Goal: Task Accomplishment & Management: Manage account settings

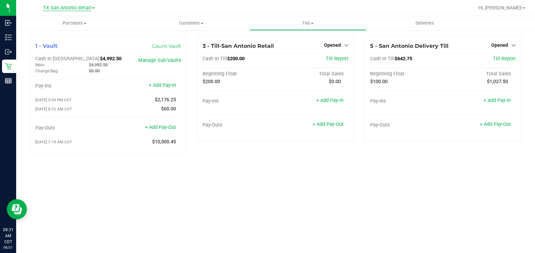
click at [55, 10] on span "TX San Antonio Retail" at bounding box center [67, 8] width 48 height 6
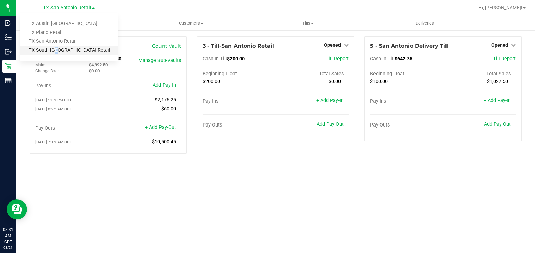
click at [54, 49] on link "TX South-[GEOGRAPHIC_DATA] Retail" at bounding box center [69, 50] width 98 height 9
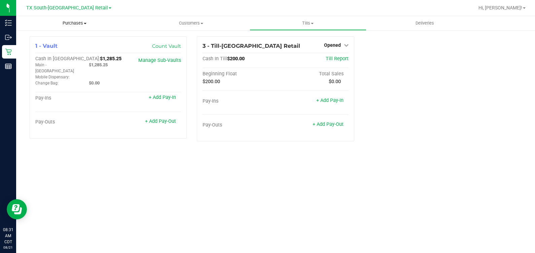
click at [70, 24] on span "Purchases" at bounding box center [74, 23] width 117 height 6
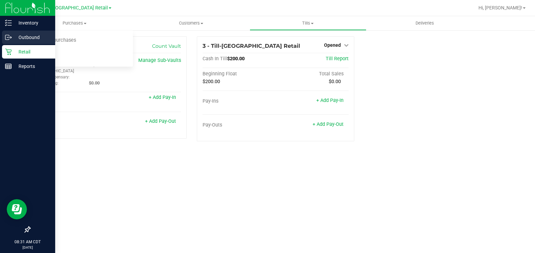
click at [10, 34] on icon at bounding box center [8, 37] width 7 height 7
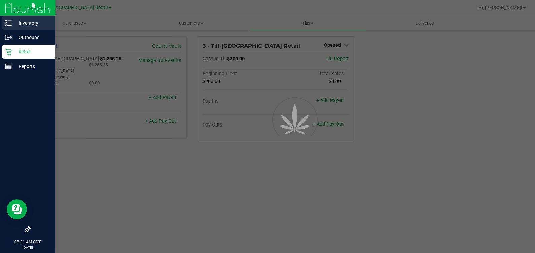
click at [11, 27] on div "Inventory" at bounding box center [28, 22] width 53 height 13
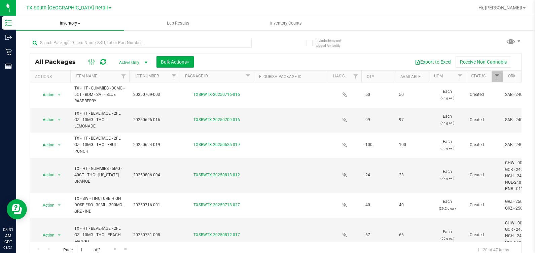
click at [75, 22] on span "Inventory" at bounding box center [70, 23] width 108 height 6
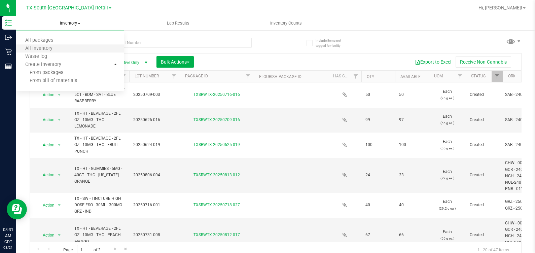
click at [67, 48] on li "All inventory" at bounding box center [70, 49] width 108 height 8
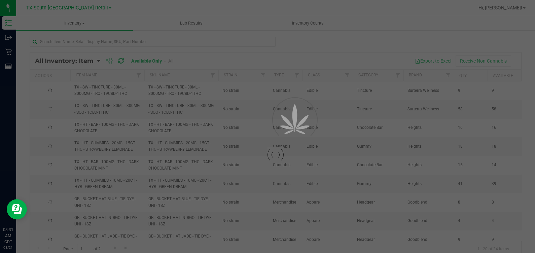
click at [64, 40] on div at bounding box center [267, 126] width 535 height 253
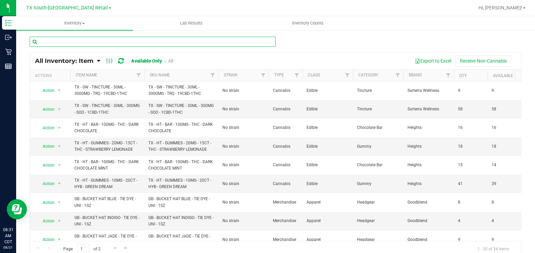
click at [65, 42] on input "text" at bounding box center [153, 42] width 246 height 10
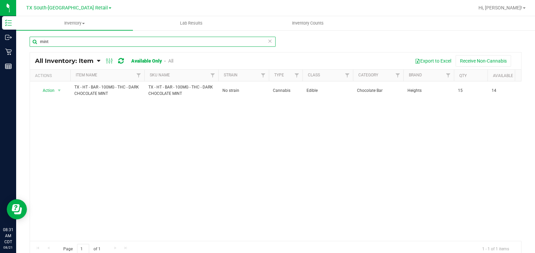
type input "mint"
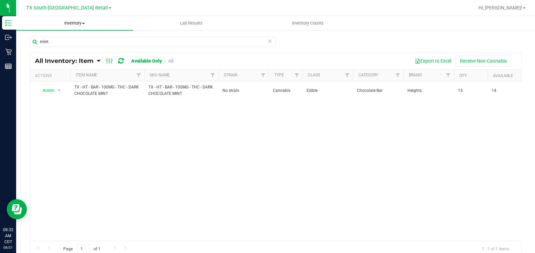
click at [42, 25] on span "Inventory" at bounding box center [74, 23] width 117 height 6
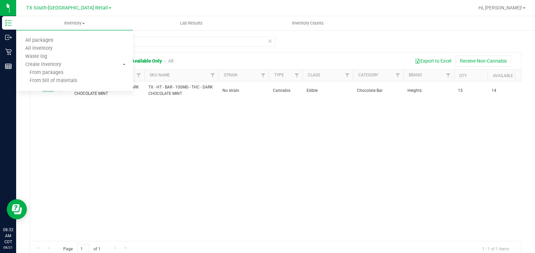
click at [215, 47] on div "mint" at bounding box center [153, 44] width 246 height 15
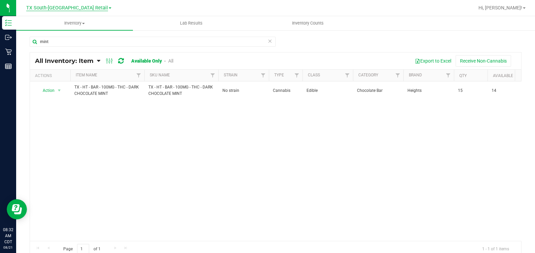
click at [76, 8] on span "TX South-[GEOGRAPHIC_DATA] Retail" at bounding box center [67, 8] width 82 height 6
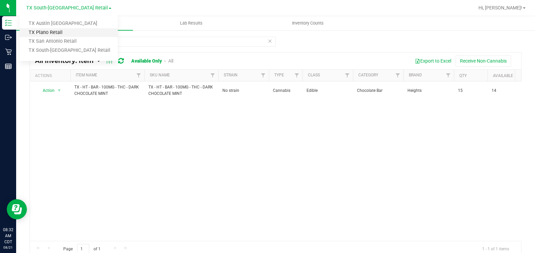
click at [63, 31] on link "TX Plano Retail" at bounding box center [69, 32] width 98 height 9
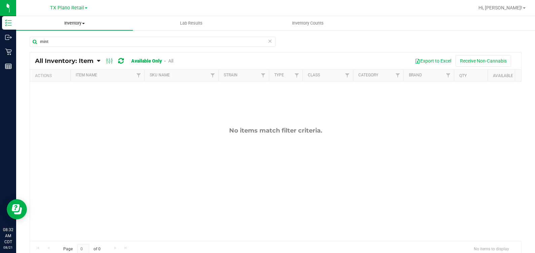
click at [75, 21] on span "Inventory" at bounding box center [74, 23] width 117 height 6
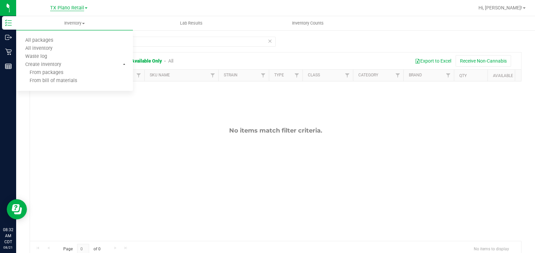
click at [72, 5] on span "TX Plano Retail" at bounding box center [67, 8] width 34 height 6
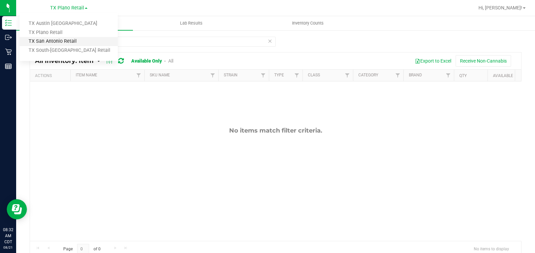
click at [61, 40] on link "TX San Antonio Retail" at bounding box center [69, 41] width 98 height 9
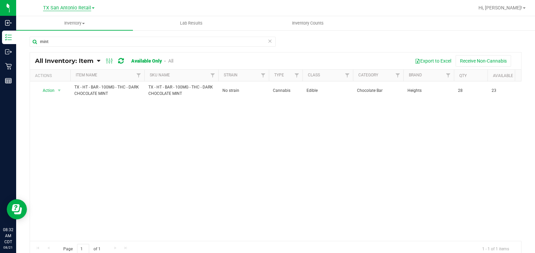
click at [80, 7] on span "TX San Antonio Retail" at bounding box center [67, 8] width 48 height 6
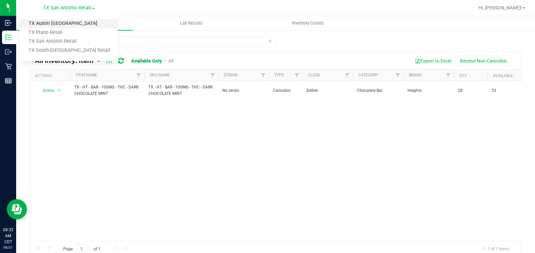
click at [77, 25] on link "TX Austin [GEOGRAPHIC_DATA]" at bounding box center [69, 23] width 98 height 9
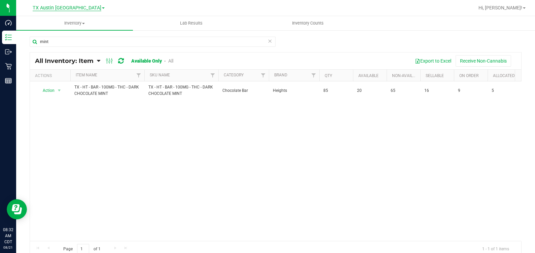
click at [77, 9] on span "TX Austin [GEOGRAPHIC_DATA]" at bounding box center [67, 8] width 69 height 6
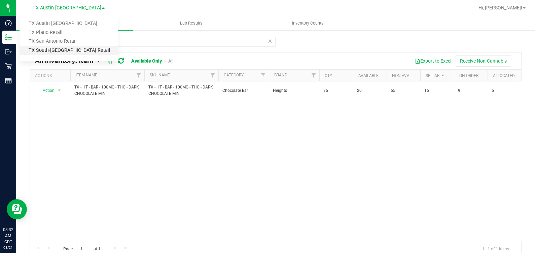
click at [65, 49] on link "TX South-[GEOGRAPHIC_DATA] Retail" at bounding box center [69, 50] width 98 height 9
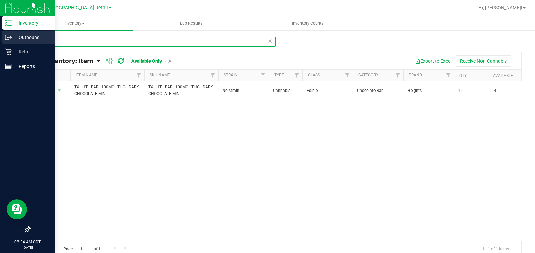
drag, startPoint x: 85, startPoint y: 43, endPoint x: 35, endPoint y: 33, distance: 51.1
click at [0, 47] on html "Inventory Outbound Retail Reports 08:34 AM CDT [DATE] 08/21 [GEOGRAPHIC_DATA] […" at bounding box center [267, 126] width 535 height 253
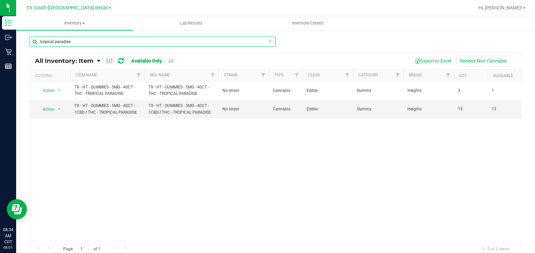
type input "tropical paradise"
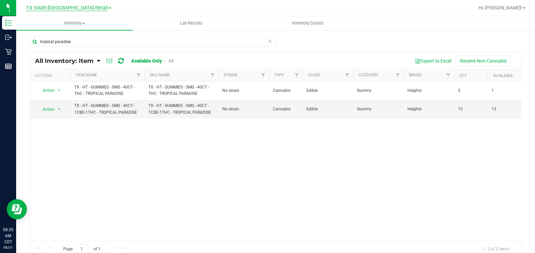
click at [62, 10] on span "TX South-[GEOGRAPHIC_DATA] Retail" at bounding box center [67, 8] width 82 height 6
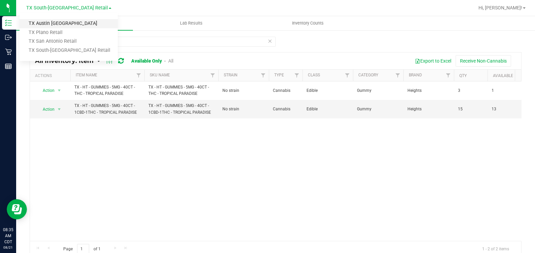
click at [63, 25] on link "TX Austin [GEOGRAPHIC_DATA]" at bounding box center [69, 23] width 98 height 9
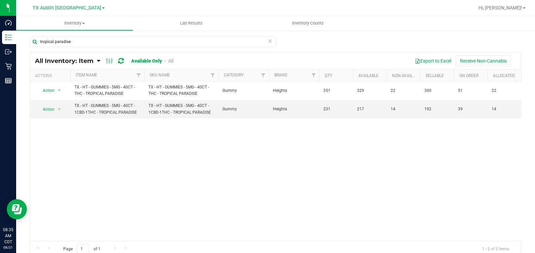
click at [58, 12] on div "[GEOGRAPHIC_DATA] [GEOGRAPHIC_DATA] [GEOGRAPHIC_DATA] [GEOGRAPHIC_DATA] [GEOGRA…" at bounding box center [69, 8] width 72 height 8
click at [59, 10] on span "TX Austin [GEOGRAPHIC_DATA]" at bounding box center [67, 8] width 69 height 6
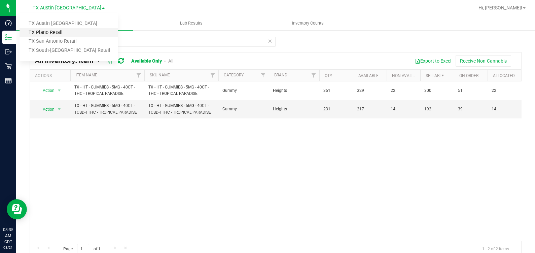
click at [49, 32] on link "TX Plano Retail" at bounding box center [69, 32] width 98 height 9
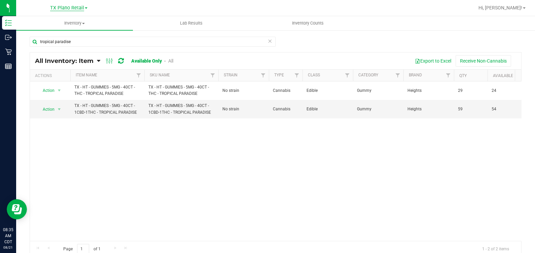
click at [83, 5] on span "TX Plano Retail" at bounding box center [67, 8] width 34 height 6
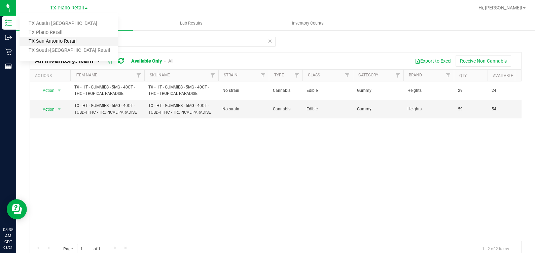
click at [81, 43] on link "TX San Antonio Retail" at bounding box center [69, 41] width 98 height 9
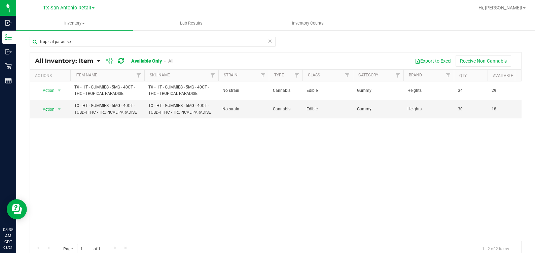
click at [72, 12] on div "[GEOGRAPHIC_DATA] [GEOGRAPHIC_DATA] Retail [GEOGRAPHIC_DATA] [GEOGRAPHIC_DATA] …" at bounding box center [69, 8] width 98 height 10
click at [72, 8] on span "TX San Antonio Retail" at bounding box center [67, 8] width 48 height 6
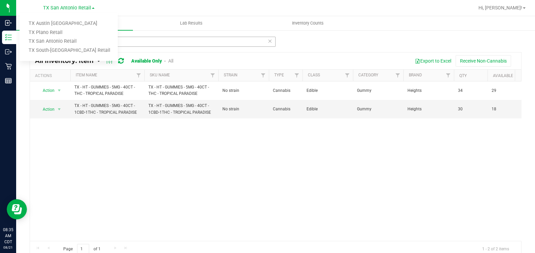
click at [59, 39] on link "TX San Antonio Retail" at bounding box center [69, 41] width 98 height 9
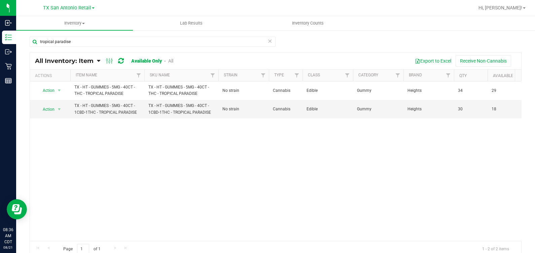
drag, startPoint x: 58, startPoint y: 9, endPoint x: 58, endPoint y: 27, distance: 17.8
click at [58, 9] on span "TX San Antonio Retail" at bounding box center [67, 8] width 48 height 6
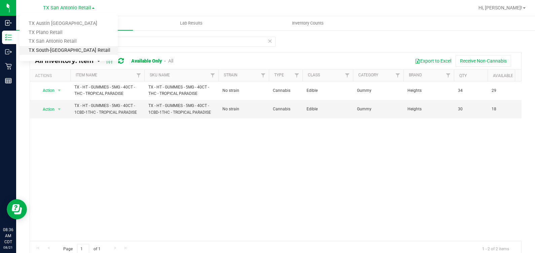
click at [56, 47] on link "TX South-[GEOGRAPHIC_DATA] Retail" at bounding box center [69, 50] width 98 height 9
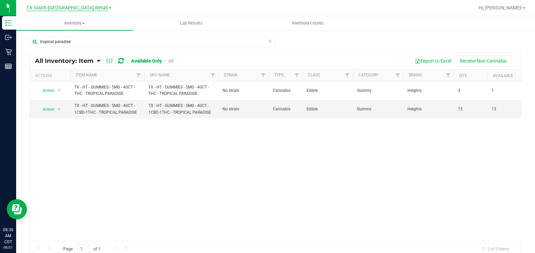
click at [69, 10] on span "TX South-[GEOGRAPHIC_DATA] Retail" at bounding box center [67, 8] width 82 height 6
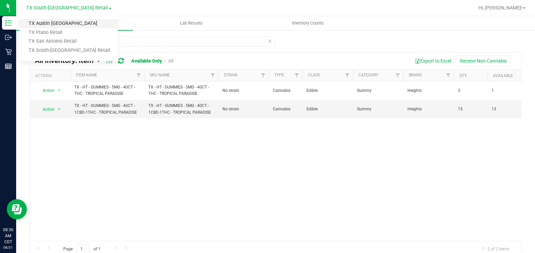
click at [59, 26] on link "TX Austin [GEOGRAPHIC_DATA]" at bounding box center [69, 23] width 98 height 9
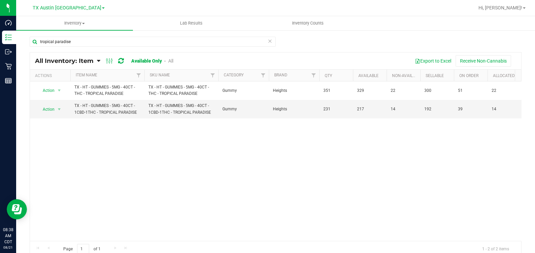
drag, startPoint x: 477, startPoint y: 169, endPoint x: 534, endPoint y: 6, distance: 172.6
click at [477, 170] on div "Action Action Global inventory View packages TX - HT - GUMMIES - 5MG - 40CT - T…" at bounding box center [275, 161] width 491 height 160
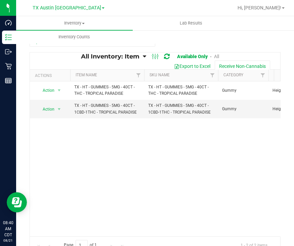
click at [119, 186] on div "Action Action Global inventory View packages TX - HT - GUMMIES - 5MG - 40CT - T…" at bounding box center [155, 158] width 251 height 155
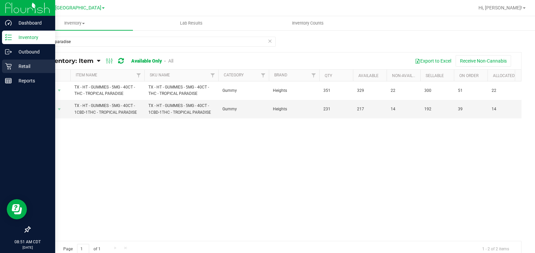
click at [15, 67] on p "Retail" at bounding box center [32, 66] width 40 height 8
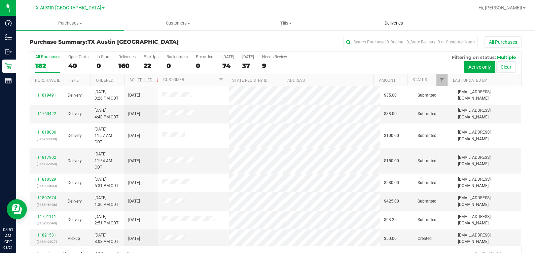
click at [396, 25] on span "Deliveries" at bounding box center [394, 23] width 37 height 6
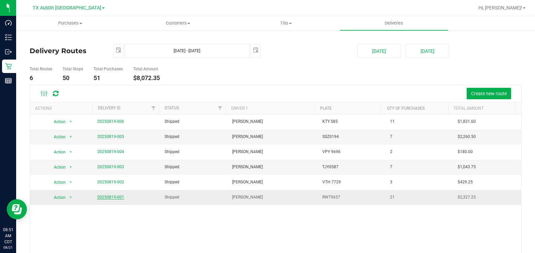
click at [110, 197] on link "20250819-001" at bounding box center [110, 197] width 27 height 5
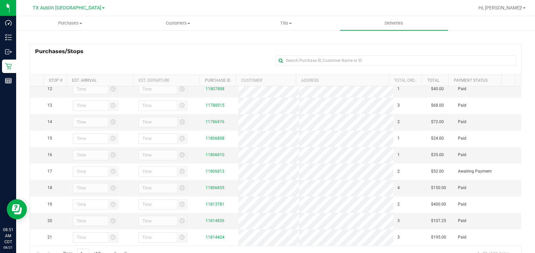
scroll to position [111, 0]
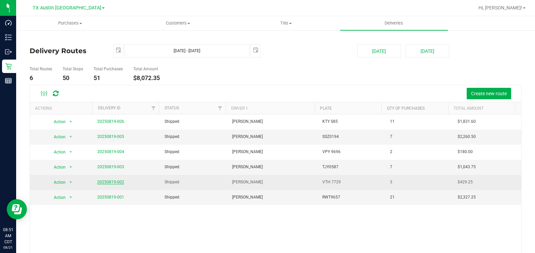
click at [98, 180] on link "20250819-002" at bounding box center [110, 182] width 27 height 5
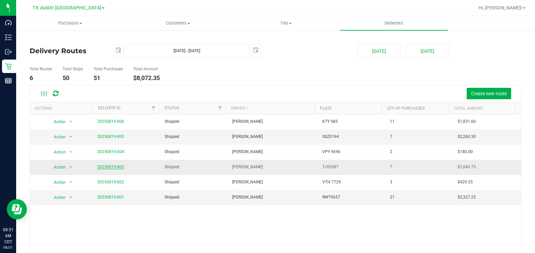
click at [113, 167] on link "20250819-003" at bounding box center [110, 167] width 27 height 5
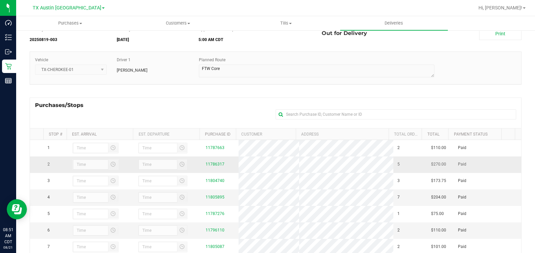
scroll to position [84, 0]
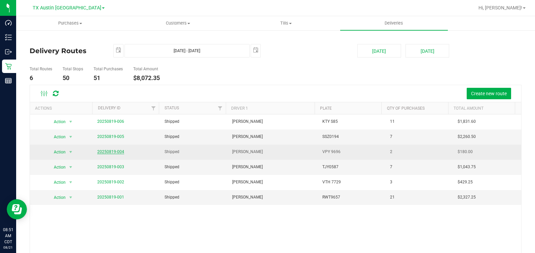
click at [116, 153] on link "20250819-004" at bounding box center [110, 151] width 27 height 5
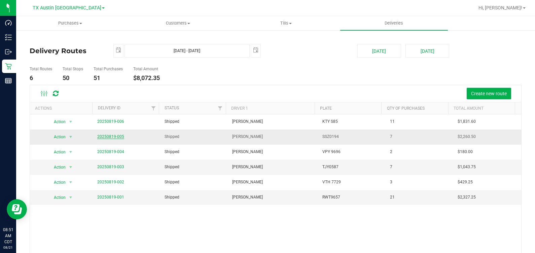
click at [118, 137] on link "20250819-005" at bounding box center [110, 136] width 27 height 5
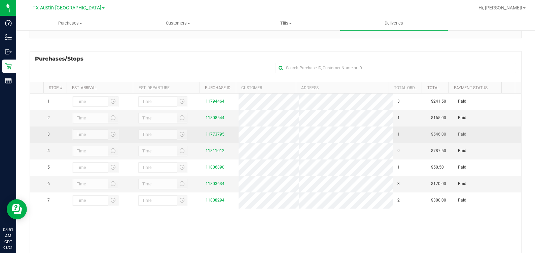
scroll to position [84, 0]
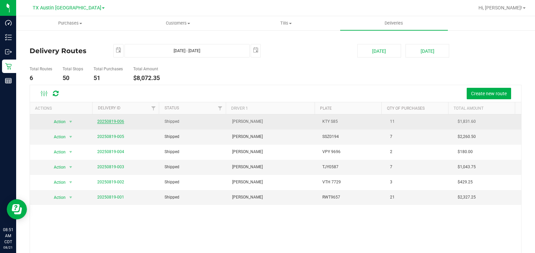
click at [108, 119] on span "20250819-006" at bounding box center [110, 121] width 27 height 6
click at [108, 120] on link "20250819-006" at bounding box center [110, 121] width 27 height 5
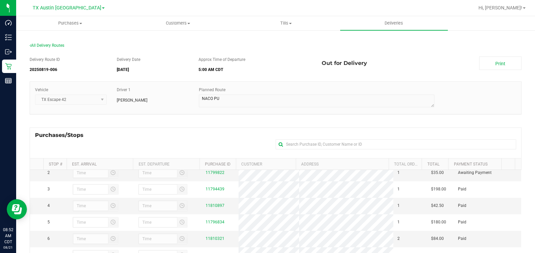
click at [166, 143] on div "Purchases/Stops + Add Purchase" at bounding box center [276, 143] width 492 height 31
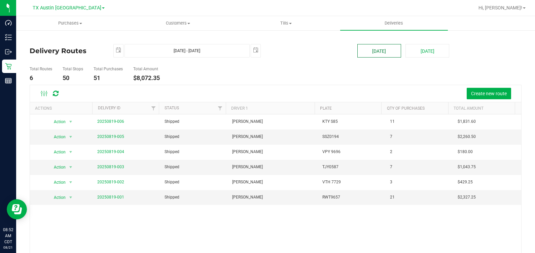
click at [387, 54] on button "[DATE]" at bounding box center [379, 50] width 44 height 13
type input "[DATE] - [DATE]"
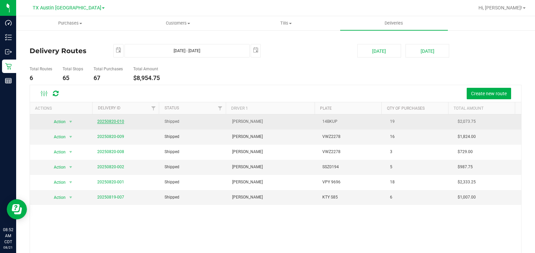
click at [100, 120] on link "20250820-010" at bounding box center [110, 121] width 27 height 5
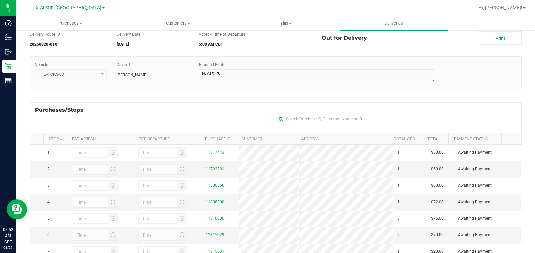
scroll to position [42, 0]
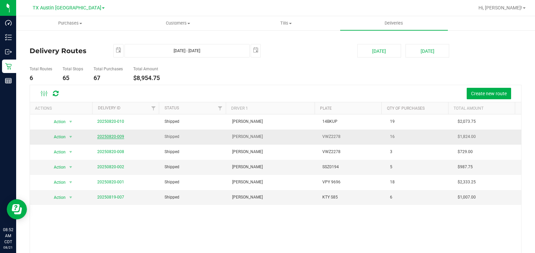
click at [114, 135] on td "20250820-009" at bounding box center [127, 137] width 68 height 15
drag, startPoint x: 114, startPoint y: 135, endPoint x: 108, endPoint y: 136, distance: 6.1
click at [108, 136] on link "20250820-009" at bounding box center [110, 136] width 27 height 5
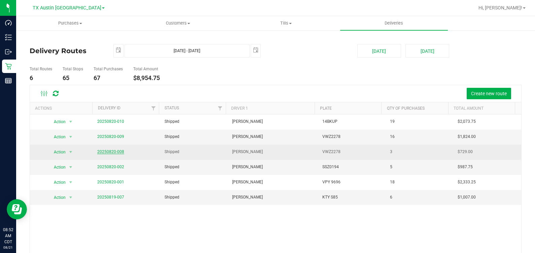
click at [99, 151] on link "20250820-008" at bounding box center [110, 151] width 27 height 5
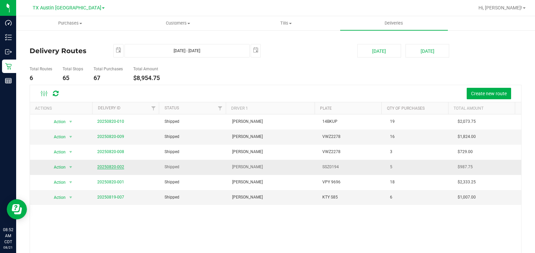
click at [110, 167] on link "20250820-002" at bounding box center [110, 167] width 27 height 5
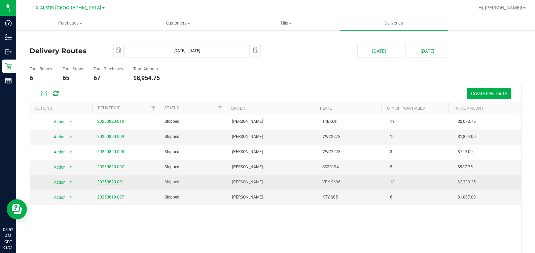
click at [112, 181] on link "20250820-001" at bounding box center [110, 182] width 27 height 5
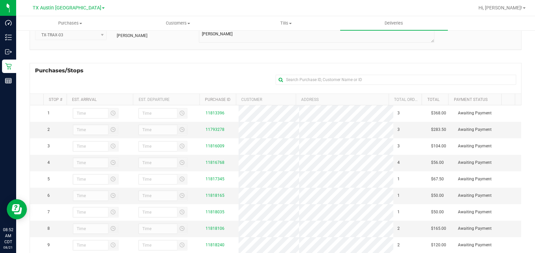
scroll to position [84, 0]
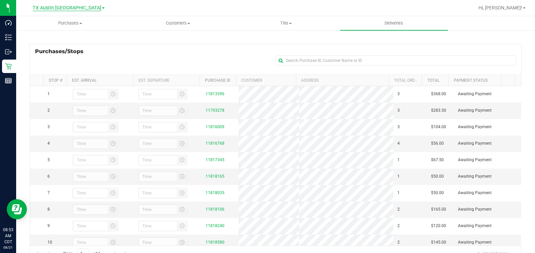
click at [70, 6] on span "TX Austin [GEOGRAPHIC_DATA]" at bounding box center [67, 8] width 69 height 6
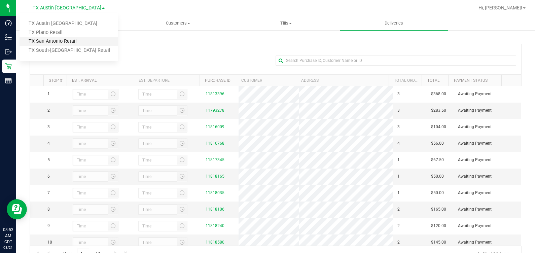
click at [55, 42] on link "TX San Antonio Retail" at bounding box center [69, 41] width 98 height 9
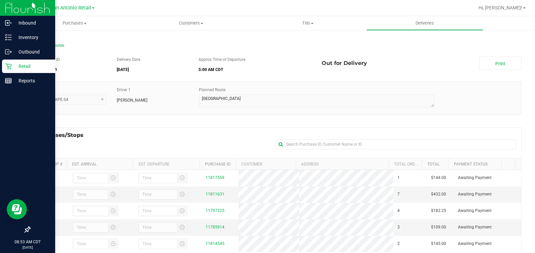
click at [10, 66] on icon at bounding box center [8, 66] width 7 height 7
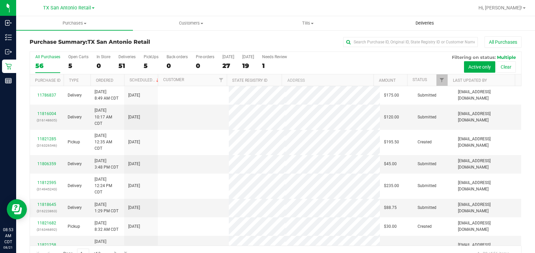
click at [418, 21] on span "Deliveries" at bounding box center [425, 23] width 37 height 6
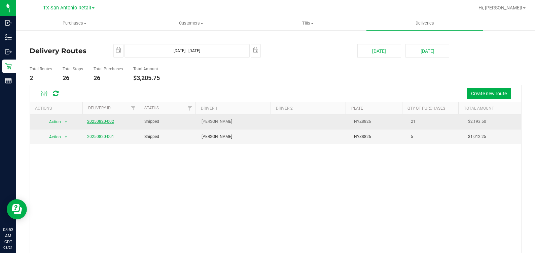
click at [96, 123] on link "20250820-002" at bounding box center [100, 121] width 27 height 5
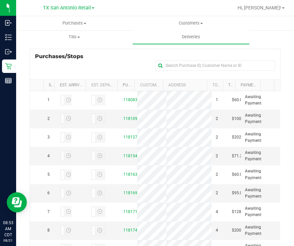
scroll to position [126, 0]
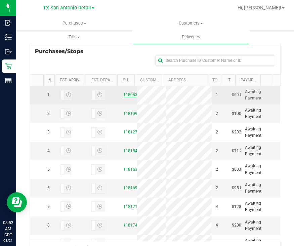
click at [126, 97] on link "11808380" at bounding box center [133, 95] width 19 height 5
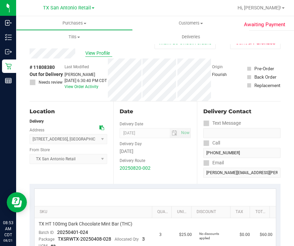
click at [96, 53] on span "View Profile" at bounding box center [98, 53] width 27 height 7
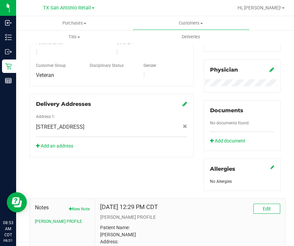
scroll to position [269, 0]
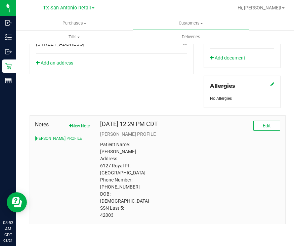
click at [105, 215] on p "Patient Name: [PERSON_NAME] Address: 6127 Royal Pt. [GEOGRAPHIC_DATA] Phone Num…" at bounding box center [190, 180] width 180 height 78
click at [231, 174] on p "Patient Name: [PERSON_NAME] Address: 6127 Royal Pt. [GEOGRAPHIC_DATA] Phone Num…" at bounding box center [190, 180] width 180 height 78
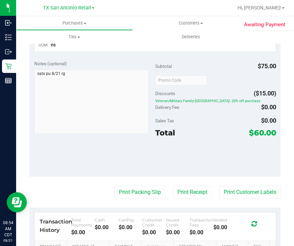
scroll to position [143, 0]
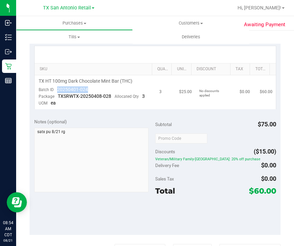
drag, startPoint x: 94, startPoint y: 88, endPoint x: 57, endPoint y: 90, distance: 36.7
click at [57, 90] on td "TX HT 100mg Dark Chocolate Mint Bar (THC) Batch ID 20250401-024 Package TXSRWTX…" at bounding box center [95, 92] width 121 height 34
click at [236, 75] on td "$0.00" at bounding box center [246, 92] width 20 height 34
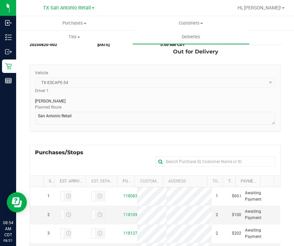
scroll to position [157, 0]
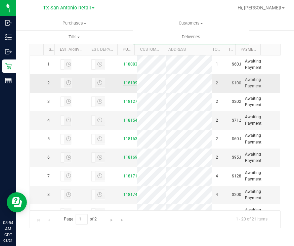
click at [124, 85] on link "11810966" at bounding box center [133, 83] width 19 height 5
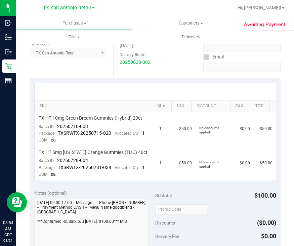
scroll to position [126, 0]
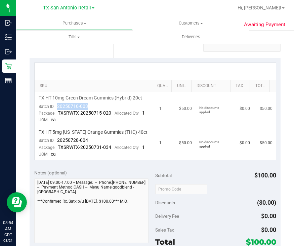
drag, startPoint x: 92, startPoint y: 105, endPoint x: 55, endPoint y: 106, distance: 37.0
click at [55, 106] on td "TX HT 10mg Green Dream Gummies (Hybrid) 20ct Batch ID 20250710-003 Package TXSR…" at bounding box center [95, 109] width 121 height 34
drag, startPoint x: 91, startPoint y: 138, endPoint x: 55, endPoint y: 140, distance: 35.7
click at [55, 140] on td "TX HT 5mg [US_STATE] Orange Gummies (THC) 40ct Batch ID 20250728-004 Package TX…" at bounding box center [95, 144] width 121 height 34
click at [232, 72] on div at bounding box center [156, 71] width 242 height 17
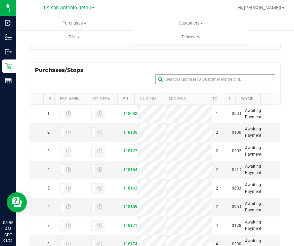
scroll to position [157, 0]
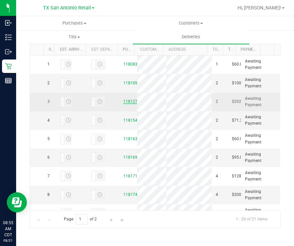
click at [125, 104] on link "11812746" at bounding box center [133, 101] width 19 height 5
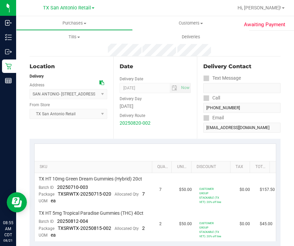
scroll to position [126, 0]
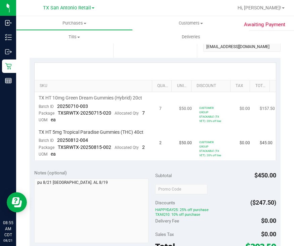
drag, startPoint x: 99, startPoint y: 108, endPoint x: 59, endPoint y: 104, distance: 40.6
click at [59, 104] on td "TX HT 10mg Green Dream Gummies (Hybrid) 20ct Batch ID 20250710-003 Package TXSR…" at bounding box center [95, 109] width 121 height 34
drag, startPoint x: 56, startPoint y: 105, endPoint x: 100, endPoint y: 108, distance: 43.8
click at [100, 108] on td "TX HT 10mg Green Dream Gummies (Hybrid) 20ct Batch ID 20250710-003 Package TXSR…" at bounding box center [95, 109] width 121 height 34
drag, startPoint x: 91, startPoint y: 142, endPoint x: 55, endPoint y: 142, distance: 35.3
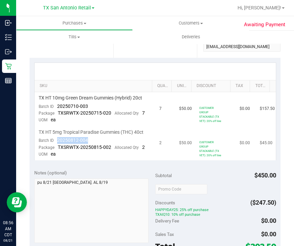
click at [55, 142] on td "TX HT 5mg Tropical Paradise Gummies (THC) 40ct Batch ID 20250812-004 Package TX…" at bounding box center [95, 144] width 121 height 34
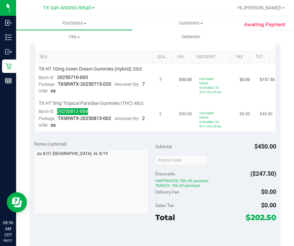
scroll to position [168, 0]
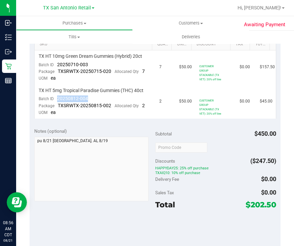
click at [212, 148] on div at bounding box center [215, 147] width 121 height 12
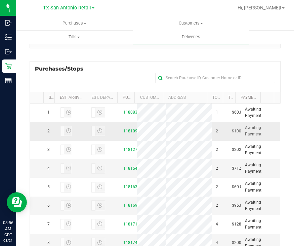
scroll to position [157, 0]
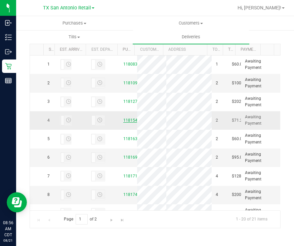
click at [124, 123] on link "11815452" at bounding box center [133, 120] width 19 height 5
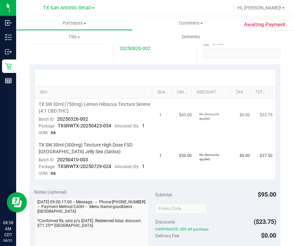
scroll to position [126, 0]
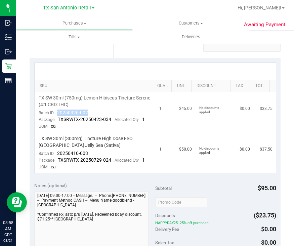
drag, startPoint x: 93, startPoint y: 113, endPoint x: 56, endPoint y: 114, distance: 37.4
click at [56, 114] on td "TX SW 30ml (750mg) Lemon Hibiscus Tincture Serene (4:1 CBD:THC) Batch ID 202503…" at bounding box center [95, 112] width 121 height 41
drag, startPoint x: 91, startPoint y: 153, endPoint x: 57, endPoint y: 152, distance: 34.7
click at [57, 152] on td "TX SW 30ml (300mg) Tincture High Dose FSO [GEOGRAPHIC_DATA] Jelly Sea (Sativa) …" at bounding box center [95, 153] width 121 height 40
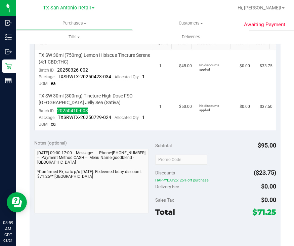
scroll to position [210, 0]
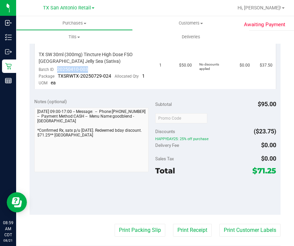
click at [258, 108] on div "$95.00" at bounding box center [267, 104] width 19 height 12
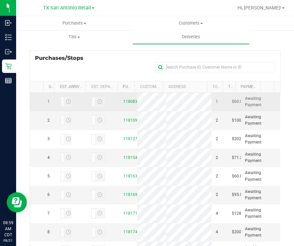
scroll to position [126, 0]
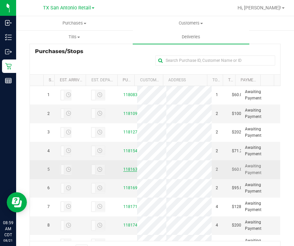
click at [126, 172] on link "11816320" at bounding box center [133, 169] width 19 height 5
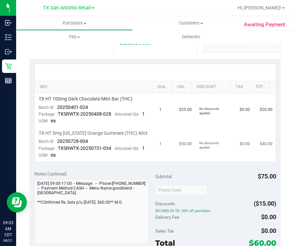
scroll to position [126, 0]
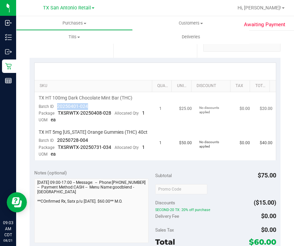
drag, startPoint x: 95, startPoint y: 107, endPoint x: 54, endPoint y: 103, distance: 41.6
click at [54, 103] on td "TX HT 100mg Dark Chocolate Mint Bar (THC) Batch ID 20250401-024 Package TXSRWTX…" at bounding box center [95, 109] width 121 height 34
drag, startPoint x: 90, startPoint y: 139, endPoint x: 55, endPoint y: 140, distance: 34.7
click at [55, 140] on td "TX HT 5mg [US_STATE] Orange Gummies (THC) 40ct Batch ID 20250728-004 Package TX…" at bounding box center [95, 144] width 121 height 34
click at [195, 68] on div at bounding box center [156, 71] width 242 height 17
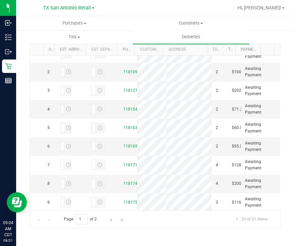
scroll to position [53, 0]
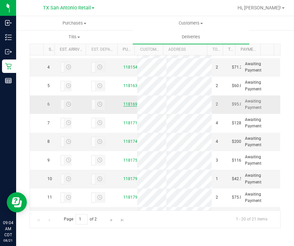
click at [129, 107] on link "11816985" at bounding box center [133, 104] width 19 height 5
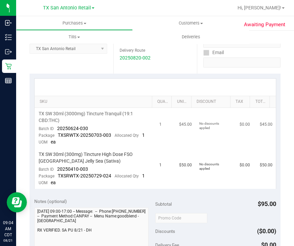
scroll to position [126, 0]
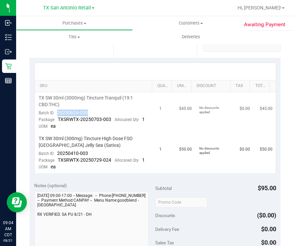
drag, startPoint x: 97, startPoint y: 114, endPoint x: 54, endPoint y: 110, distance: 42.9
click at [54, 110] on td "TX SW 30ml (3000mg) Tincture Tranquil (19:1 CBD:THC) Batch ID 20250624-030 Pack…" at bounding box center [95, 112] width 121 height 41
drag, startPoint x: 96, startPoint y: 154, endPoint x: 57, endPoint y: 153, distance: 39.4
click at [57, 153] on td "TX SW 30ml (300mg) Tincture High Dose FSO [GEOGRAPHIC_DATA] Jelly Sea (Sativa) …" at bounding box center [95, 153] width 121 height 40
click at [191, 58] on div "SKU Quantity Unit Price Discount Tax Total TX SW 30ml (3000mg) Tincture Tranqui…" at bounding box center [155, 118] width 251 height 120
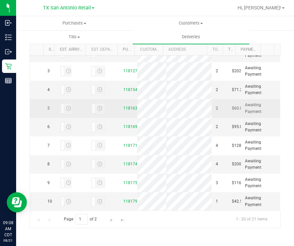
scroll to position [42, 0]
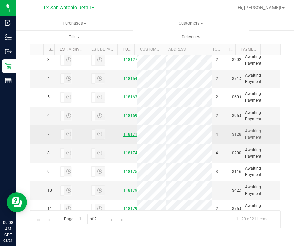
click at [124, 137] on link "11817162" at bounding box center [133, 134] width 19 height 5
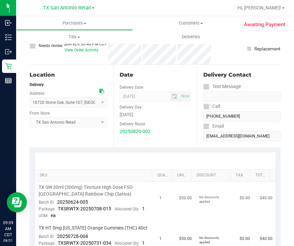
scroll to position [84, 0]
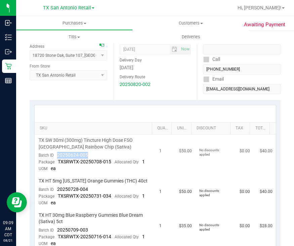
drag, startPoint x: 98, startPoint y: 155, endPoint x: 56, endPoint y: 156, distance: 42.1
click at [56, 156] on td "TX SW 30ml (300mg) Tincture High Dose FSO [GEOGRAPHIC_DATA] Rainbow Chip (Sativ…" at bounding box center [95, 155] width 121 height 41
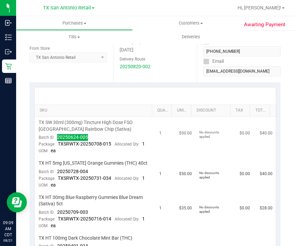
scroll to position [126, 0]
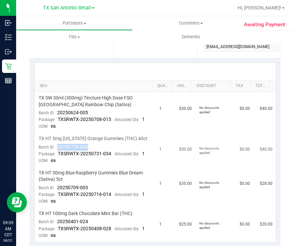
drag, startPoint x: 91, startPoint y: 146, endPoint x: 57, endPoint y: 148, distance: 34.4
click at [57, 148] on td "TX HT 5mg [US_STATE] Orange Gummies (THC) 40ct Batch ID 20250728-004 Package TX…" at bounding box center [95, 150] width 121 height 34
drag, startPoint x: 92, startPoint y: 188, endPoint x: 53, endPoint y: 189, distance: 39.4
click at [53, 189] on td "TX HT 30mg Blue Raspberry Gummies Blue Dream (Sativa) 5ct Batch ID 20250709-003…" at bounding box center [95, 187] width 121 height 41
drag, startPoint x: 91, startPoint y: 221, endPoint x: 57, endPoint y: 220, distance: 34.0
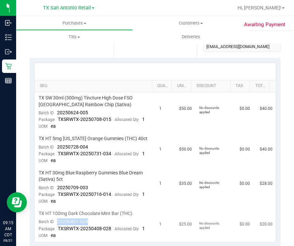
click at [57, 220] on td "TX HT 100mg Dark Chocolate Mint Bar (THC) Batch ID 20250401-024 Package TXSRWTX…" at bounding box center [95, 225] width 121 height 34
click at [205, 63] on div "SKU Quantity Unit Price Discount Tax Total TX SW 30ml (300mg) Tincture High Dos…" at bounding box center [155, 153] width 242 height 180
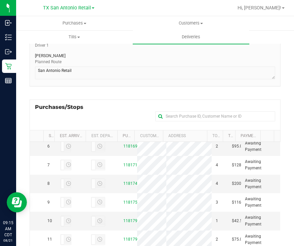
scroll to position [155, 0]
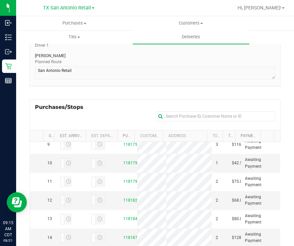
click at [126, 128] on link "11817490" at bounding box center [133, 126] width 19 height 5
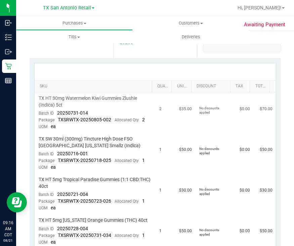
scroll to position [126, 0]
drag, startPoint x: 91, startPoint y: 113, endPoint x: 55, endPoint y: 114, distance: 36.4
click at [55, 114] on td "TX HT 30mg Watermelon Kiwi Gummies Zlushie (Indica) 5ct Batch ID 20250731-014 P…" at bounding box center [95, 112] width 121 height 41
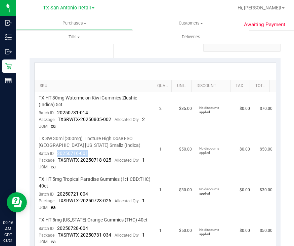
drag, startPoint x: 92, startPoint y: 151, endPoint x: 57, endPoint y: 153, distance: 35.7
click at [57, 153] on td "TX SW 30ml (300mg) Tincture High Dose FSO [GEOGRAPHIC_DATA] [US_STATE] Smallz (…" at bounding box center [95, 153] width 121 height 41
drag, startPoint x: 90, startPoint y: 194, endPoint x: 55, endPoint y: 193, distance: 35.0
click at [55, 193] on td "TX HT 5mg Tropical Paradise Gummies (1:1 CBD:THC) 40ct Batch ID 20250721-004 Pa…" at bounding box center [95, 194] width 121 height 41
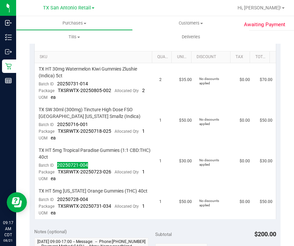
scroll to position [210, 0]
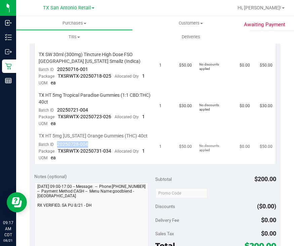
drag, startPoint x: 93, startPoint y: 144, endPoint x: 55, endPoint y: 145, distance: 38.0
click at [55, 145] on td "TX HT 5mg [US_STATE] Orange Gummies (THC) 40ct Batch ID 20250728-004 Package TX…" at bounding box center [95, 147] width 121 height 34
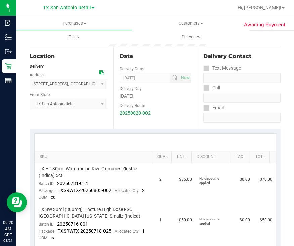
scroll to position [0, 0]
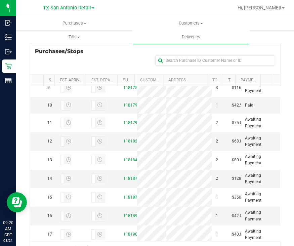
scroll to position [168, 0]
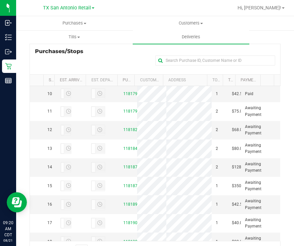
click at [124, 79] on link "11817588" at bounding box center [133, 76] width 19 height 5
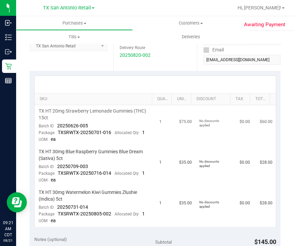
scroll to position [126, 0]
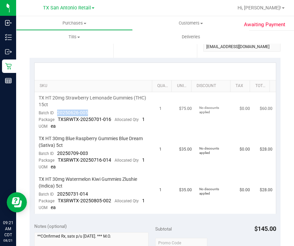
drag, startPoint x: 93, startPoint y: 112, endPoint x: 54, endPoint y: 111, distance: 39.4
click at [54, 111] on td "TX HT 20mg Strawberry Lemonade Gummies (THC) 15ct Batch ID 20250626-005 Package…" at bounding box center [95, 112] width 121 height 41
drag, startPoint x: 87, startPoint y: 155, endPoint x: 55, endPoint y: 153, distance: 32.4
click at [55, 153] on td "TX HT 30mg Blue Raspberry Gummies Blue Dream (Sativa) 5ct Batch ID 20250709-003…" at bounding box center [95, 153] width 121 height 41
drag, startPoint x: 99, startPoint y: 192, endPoint x: 52, endPoint y: 192, distance: 47.4
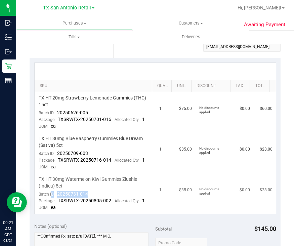
click at [52, 192] on td "TX HT 30mg Watermelon Kiwi Gummies Zlushie (Indica) 5ct Batch ID 20250731-014 P…" at bounding box center [95, 194] width 121 height 40
drag, startPoint x: 52, startPoint y: 192, endPoint x: 92, endPoint y: 203, distance: 41.1
click at [104, 203] on div "Package TXSRWTX-20250805-002 Allocated Qty 1" at bounding box center [92, 201] width 106 height 7
drag, startPoint x: 91, startPoint y: 194, endPoint x: 53, endPoint y: 193, distance: 37.7
click at [53, 193] on td "TX HT 30mg Watermelon Kiwi Gummies Zlushie (Indica) 5ct Batch ID 20250731-014 P…" at bounding box center [95, 194] width 121 height 40
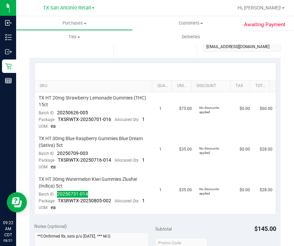
click at [193, 68] on div at bounding box center [156, 71] width 242 height 17
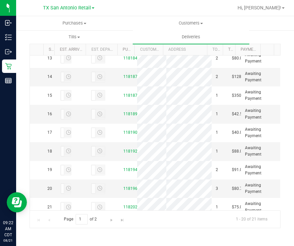
scroll to position [214, 0]
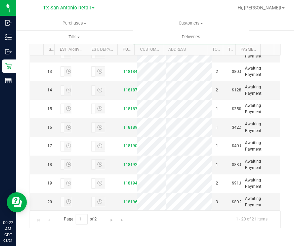
click at [125, 19] on link "11817907" at bounding box center [133, 16] width 19 height 5
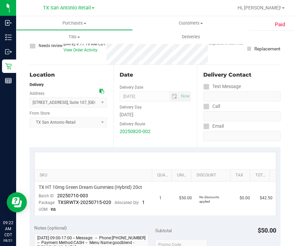
scroll to position [84, 0]
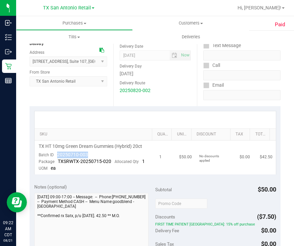
drag, startPoint x: 89, startPoint y: 155, endPoint x: 54, endPoint y: 155, distance: 34.7
click at [54, 155] on td "TX HT 10mg Green Dream Gummies (Hybrid) 20ct Batch ID 20250710-003 Package TXSR…" at bounding box center [95, 158] width 121 height 34
click at [20, 65] on div "Paid Back View Profile Completed [DATE] 9:17 AM CDT # 11817907 Completed Needs …" at bounding box center [155, 204] width 278 height 517
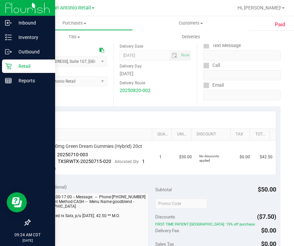
click at [10, 67] on icon at bounding box center [8, 66] width 6 height 6
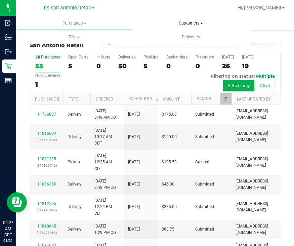
click at [199, 22] on span "Customers" at bounding box center [191, 23] width 116 height 6
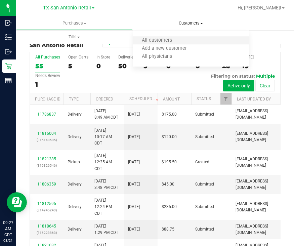
click at [184, 38] on li "All customers" at bounding box center [191, 41] width 117 height 8
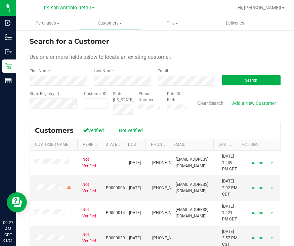
click at [45, 75] on div "First Name" at bounding box center [59, 77] width 59 height 18
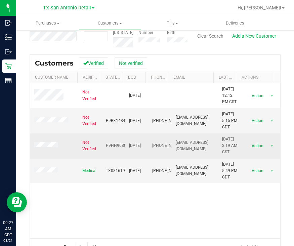
scroll to position [84, 0]
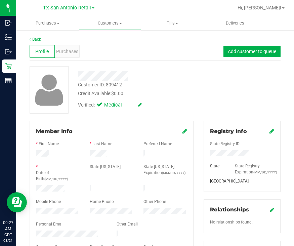
click at [66, 59] on div "Profile Purchases Add customer to queue" at bounding box center [155, 51] width 251 height 19
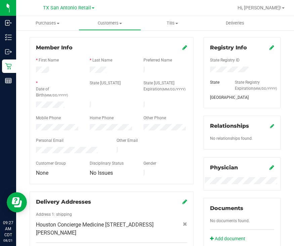
scroll to position [252, 0]
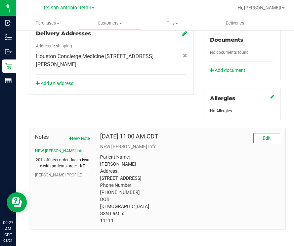
click at [62, 169] on button "20% off next order due to issue with patients order - KE" at bounding box center [62, 163] width 55 height 12
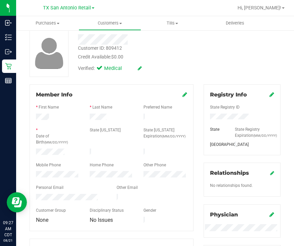
scroll to position [0, 0]
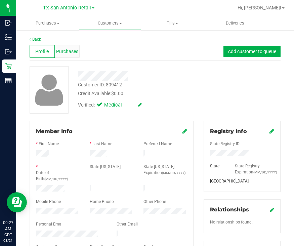
click at [70, 50] on span "Purchases" at bounding box center [67, 51] width 22 height 7
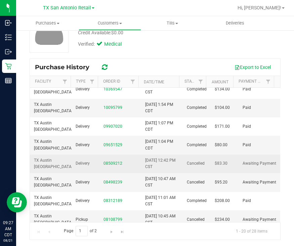
scroll to position [237, 0]
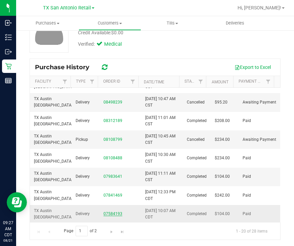
click at [109, 212] on link "07584193" at bounding box center [113, 214] width 19 height 5
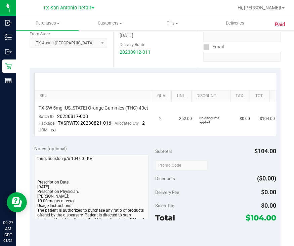
scroll to position [103, 0]
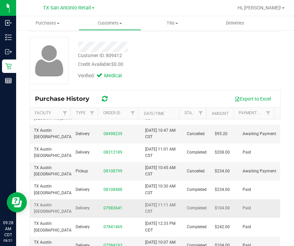
scroll to position [42, 0]
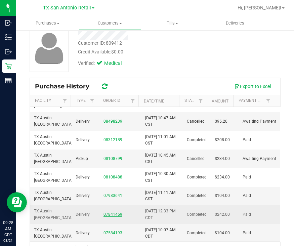
click at [111, 214] on link "07841469" at bounding box center [113, 214] width 19 height 5
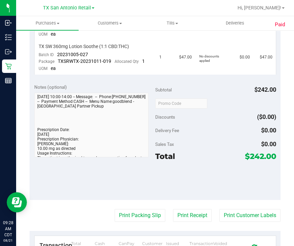
click at [181, 158] on div "Total $242.00" at bounding box center [215, 156] width 121 height 12
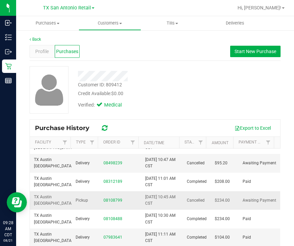
scroll to position [61, 0]
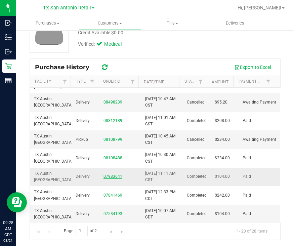
click at [109, 175] on link "07983641" at bounding box center [113, 176] width 19 height 5
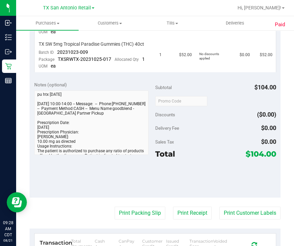
scroll to position [229, 0]
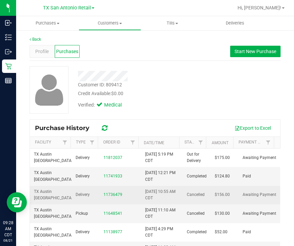
scroll to position [42, 0]
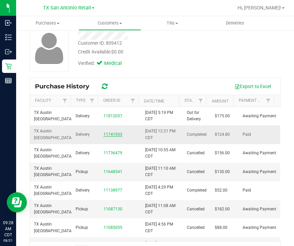
click at [114, 134] on link "11741933" at bounding box center [113, 134] width 19 height 5
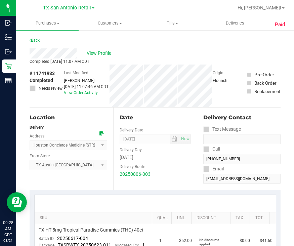
click at [82, 95] on link "View Order Activity" at bounding box center [81, 93] width 34 height 5
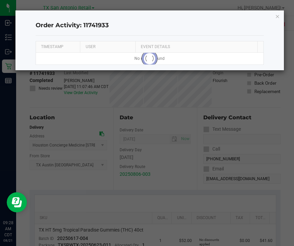
click at [275, 16] on div "Order Activity: 11741933 TIMESTAMP USER EVENT DETAILS No results found Loading" at bounding box center [149, 40] width 269 height 60
click at [277, 15] on icon "button" at bounding box center [278, 16] width 5 height 8
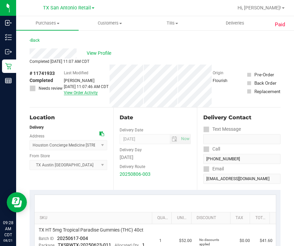
click at [84, 95] on link "View Order Activity" at bounding box center [81, 93] width 34 height 5
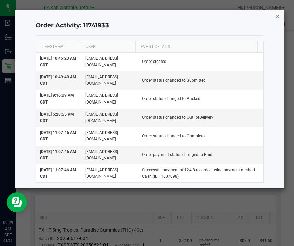
click at [278, 14] on icon "button" at bounding box center [278, 16] width 5 height 8
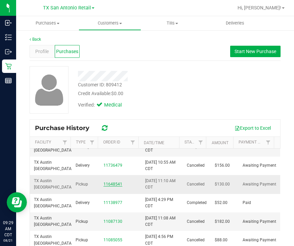
scroll to position [42, 0]
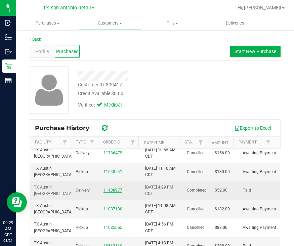
click at [107, 189] on link "11138977" at bounding box center [113, 190] width 19 height 5
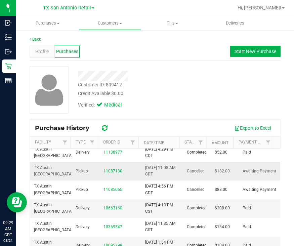
scroll to position [81, 0]
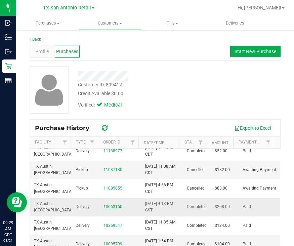
click at [110, 206] on link "10663160" at bounding box center [113, 207] width 19 height 5
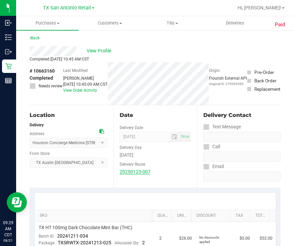
scroll to position [2, 0]
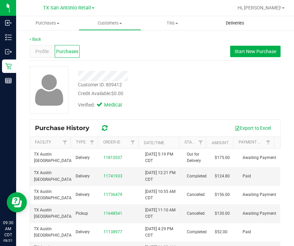
click at [222, 28] on uib-tab-heading "Deliveries" at bounding box center [235, 22] width 62 height 13
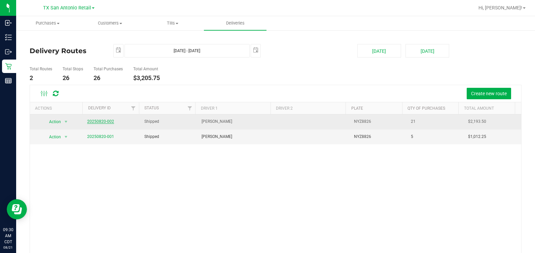
click at [109, 122] on link "20250820-002" at bounding box center [100, 121] width 27 height 5
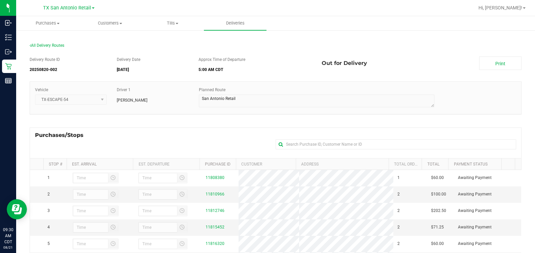
click at [65, 3] on div "[GEOGRAPHIC_DATA] [GEOGRAPHIC_DATA] Retail [GEOGRAPHIC_DATA] [GEOGRAPHIC_DATA] …" at bounding box center [69, 8] width 98 height 10
click at [65, 6] on span "TX San Antonio Retail" at bounding box center [67, 8] width 48 height 6
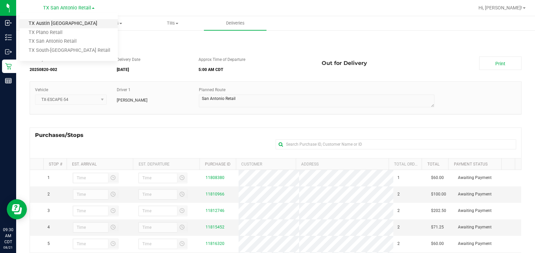
click at [65, 20] on link "TX Austin [GEOGRAPHIC_DATA]" at bounding box center [69, 23] width 98 height 9
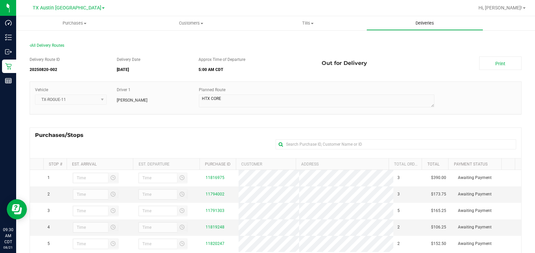
click at [428, 19] on uib-tab-heading "Deliveries" at bounding box center [425, 22] width 116 height 13
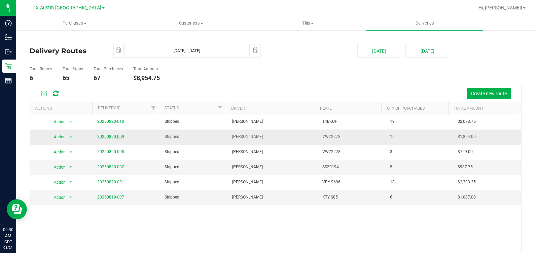
click at [103, 134] on link "20250820-009" at bounding box center [110, 136] width 27 height 5
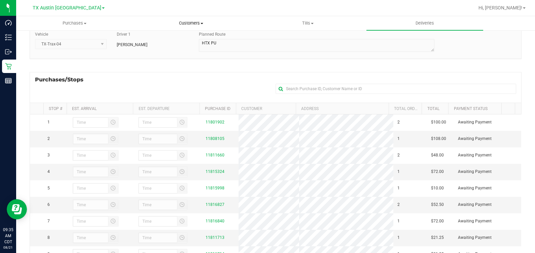
click at [185, 26] on uib-tab-heading "Customers All customers Add a new customer All physicians" at bounding box center [191, 22] width 116 height 13
click at [180, 39] on span "All customers" at bounding box center [157, 41] width 48 height 6
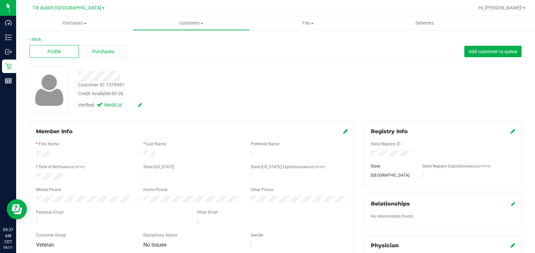
click at [91, 52] on div "Purchases" at bounding box center [103, 51] width 49 height 13
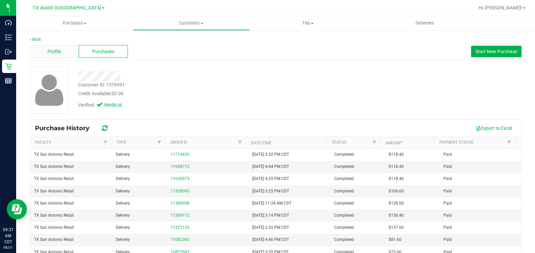
click at [51, 54] on span "Profile" at bounding box center [53, 51] width 13 height 7
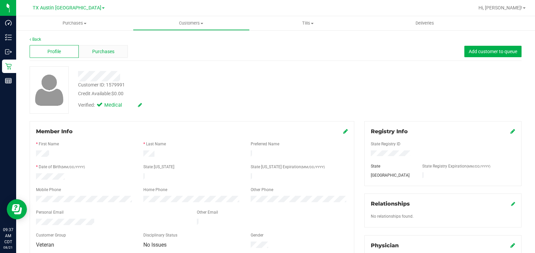
click at [104, 58] on div "Purchases" at bounding box center [103, 51] width 49 height 13
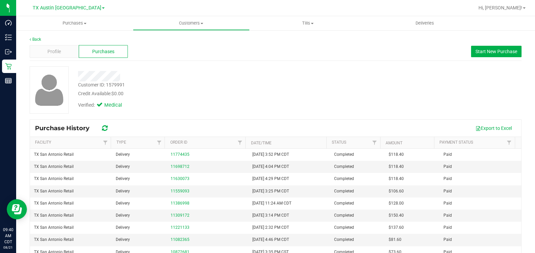
click at [308, 71] on div at bounding box center [198, 76] width 251 height 10
click at [414, 98] on div "Customer ID: 1579991 Credit Available: $0.00 Verified: Medical" at bounding box center [276, 89] width 502 height 47
click at [427, 23] on span "Deliveries" at bounding box center [425, 23] width 37 height 6
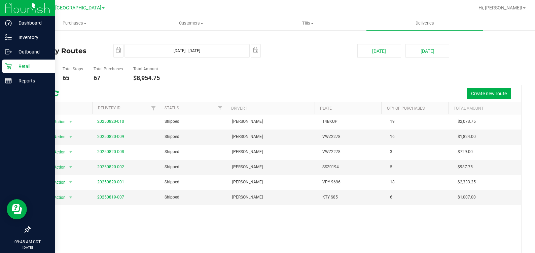
click at [27, 68] on p "Retail" at bounding box center [32, 66] width 40 height 8
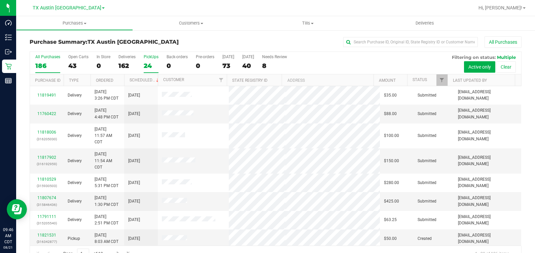
click at [151, 58] on div "PickUps" at bounding box center [151, 57] width 15 height 5
click at [0, 0] on input "PickUps 24" at bounding box center [0, 0] width 0 height 0
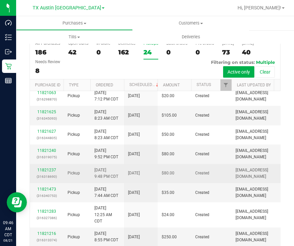
scroll to position [38, 0]
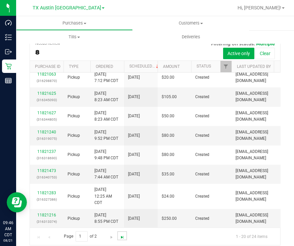
click at [123, 235] on span "Go to the last page" at bounding box center [122, 237] width 5 height 5
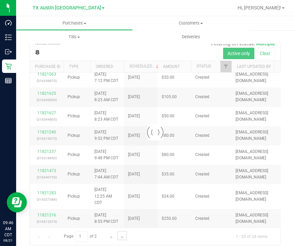
scroll to position [0, 0]
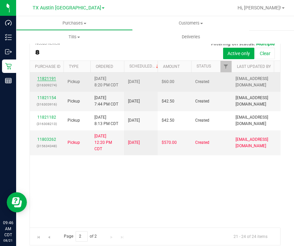
click at [43, 76] on link "11821191" at bounding box center [46, 78] width 19 height 5
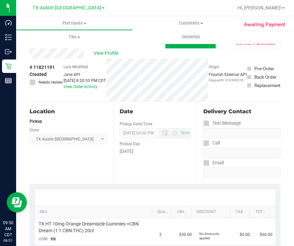
click at [67, 60] on div "Last Modified [PERSON_NAME] API [DATE] 8:20:53 PM CDT View Order Activity" at bounding box center [85, 80] width 42 height 43
click at [109, 57] on span "View Profile" at bounding box center [107, 53] width 27 height 7
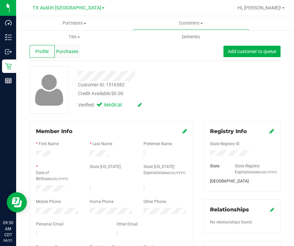
click at [64, 54] on span "Purchases" at bounding box center [67, 51] width 22 height 7
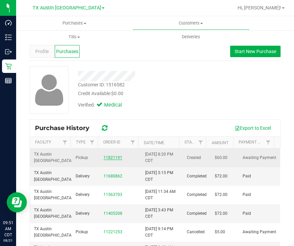
click at [112, 157] on link "11821191" at bounding box center [113, 157] width 19 height 5
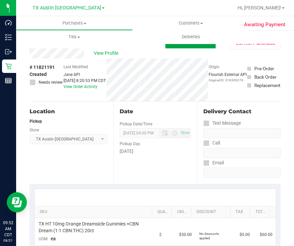
click at [176, 45] on span "Edit Purchase" at bounding box center [191, 42] width 33 height 6
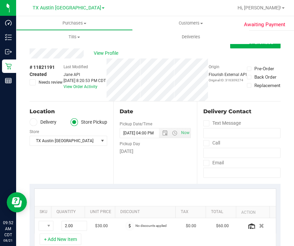
click at [42, 82] on span "Needs review" at bounding box center [51, 82] width 24 height 6
click at [0, 0] on input "Needs review" at bounding box center [0, 0] width 0 height 0
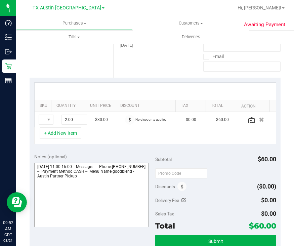
scroll to position [126, 0]
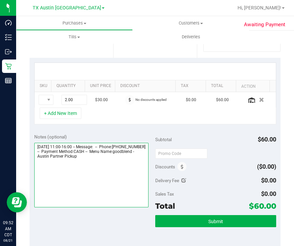
click at [130, 158] on textarea at bounding box center [91, 175] width 114 height 65
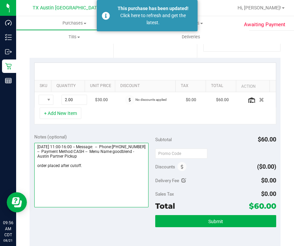
click at [131, 179] on textarea at bounding box center [91, 175] width 114 height 65
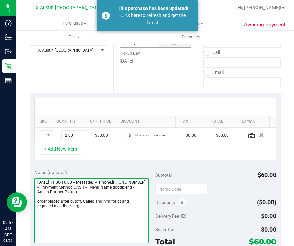
scroll to position [0, 0]
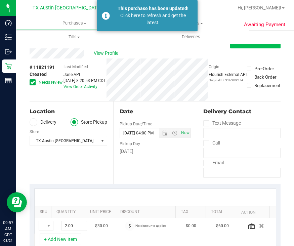
type textarea "[DATE] 11:00-16:00 -- Message: -- Phone:[PHONE_NUMBER] -- Payment Method:CASH -…"
click at [231, 47] on button "Save Purchase" at bounding box center [256, 42] width 50 height 12
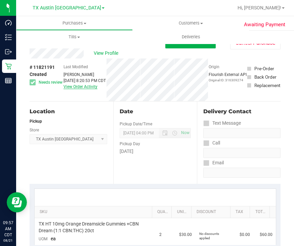
click at [74, 89] on link "View Order Activity" at bounding box center [81, 86] width 34 height 5
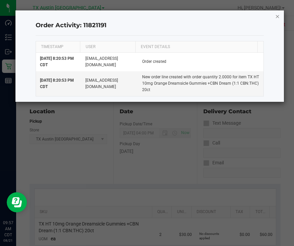
click at [278, 16] on icon "button" at bounding box center [278, 16] width 5 height 8
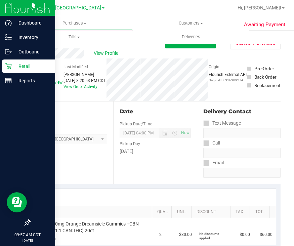
click at [10, 66] on icon at bounding box center [8, 66] width 6 height 6
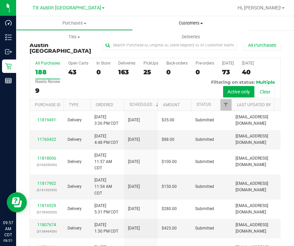
click at [199, 24] on span "Customers" at bounding box center [191, 23] width 116 height 6
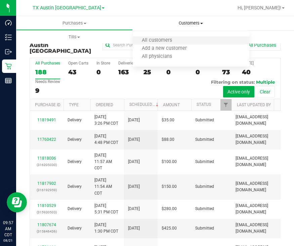
click at [185, 37] on li "All customers" at bounding box center [191, 41] width 117 height 8
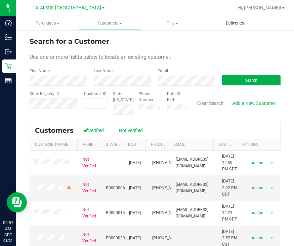
click at [243, 23] on span "Deliveries" at bounding box center [235, 23] width 37 height 6
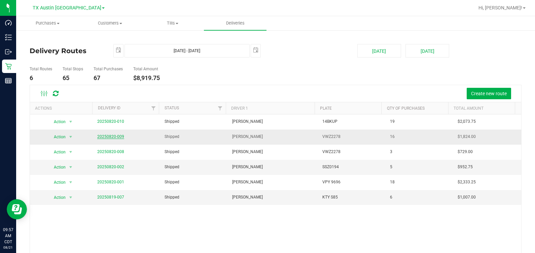
click at [104, 137] on link "20250820-009" at bounding box center [110, 136] width 27 height 5
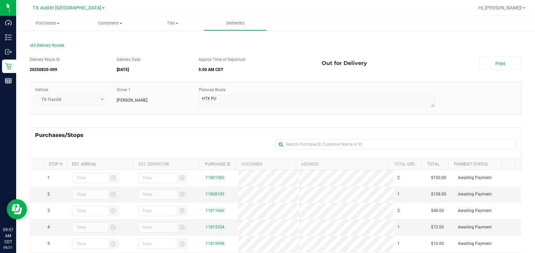
click at [146, 138] on div "Purchases/Stops + Add Purchase" at bounding box center [276, 143] width 492 height 31
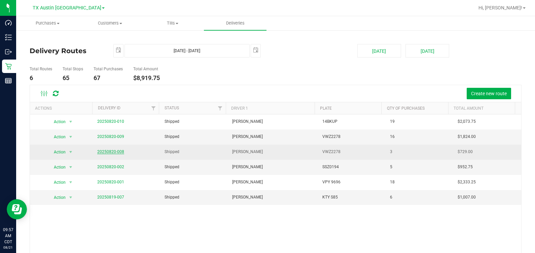
click at [102, 150] on link "20250820-008" at bounding box center [110, 151] width 27 height 5
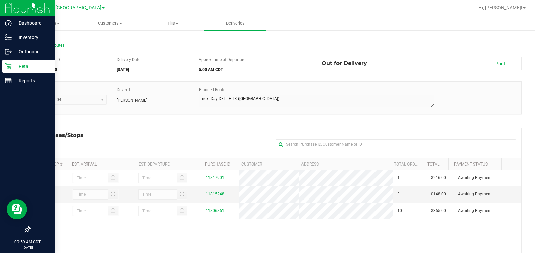
click at [6, 69] on icon at bounding box center [8, 66] width 7 height 7
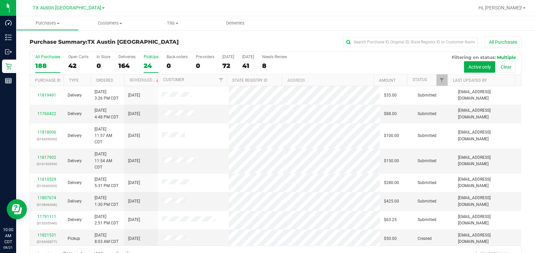
click at [148, 64] on div "24" at bounding box center [151, 66] width 15 height 8
click at [0, 0] on input "PickUps 24" at bounding box center [0, 0] width 0 height 0
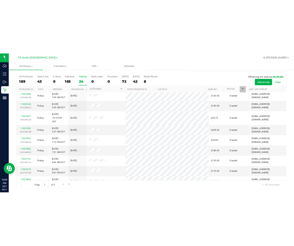
scroll to position [225, 0]
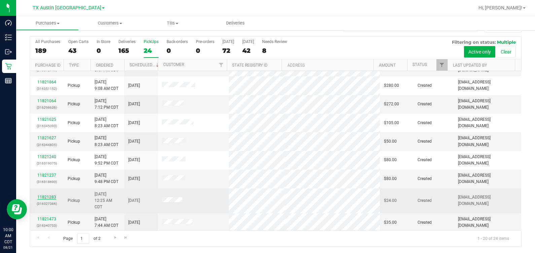
click at [46, 195] on link "11821283" at bounding box center [46, 197] width 19 height 5
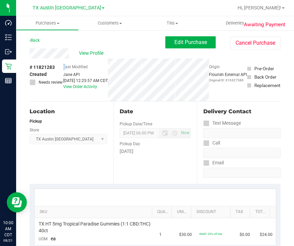
drag, startPoint x: 43, startPoint y: 48, endPoint x: 65, endPoint y: 66, distance: 28.4
click at [65, 66] on label "Last Modified" at bounding box center [75, 67] width 25 height 6
click at [197, 39] on span "Edit Purchase" at bounding box center [191, 42] width 33 height 6
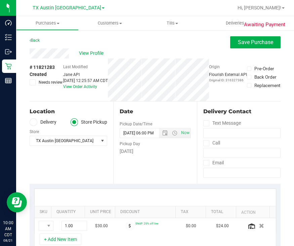
click at [32, 122] on icon at bounding box center [33, 122] width 4 height 0
click at [0, 0] on input "Delivery" at bounding box center [0, 0] width 0 height 0
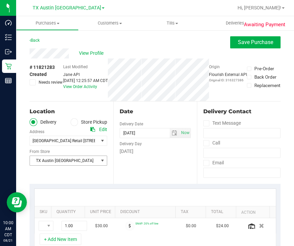
click at [68, 162] on span "TX Austin [GEOGRAPHIC_DATA]" at bounding box center [64, 160] width 69 height 9
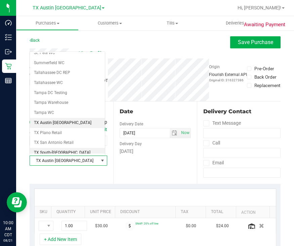
scroll to position [482, 0]
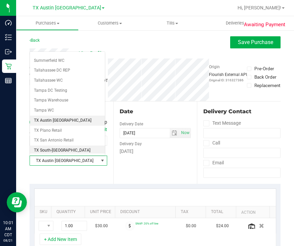
click at [56, 146] on li "TX South-[GEOGRAPHIC_DATA] Retail" at bounding box center [67, 155] width 75 height 19
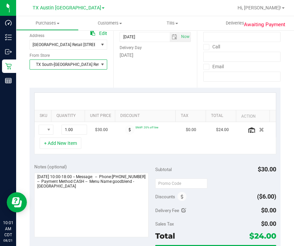
scroll to position [126, 0]
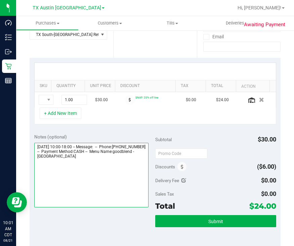
click at [123, 173] on textarea at bounding box center [91, 175] width 114 height 65
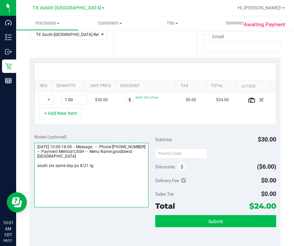
type textarea "[DATE] 10:00-18:00 -- Message: -- Phone:[PHONE_NUMBER] -- Payment Method:CASH -…"
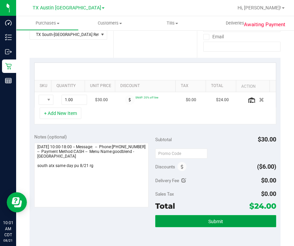
click at [200, 219] on button "Submit" at bounding box center [215, 221] width 121 height 12
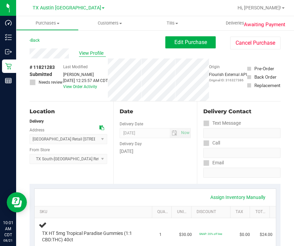
click at [87, 52] on span "View Profile" at bounding box center [92, 53] width 27 height 7
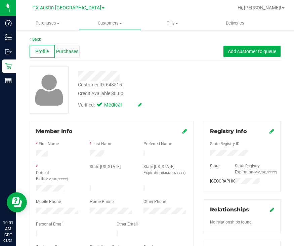
click at [69, 51] on span "Purchases" at bounding box center [67, 51] width 22 height 7
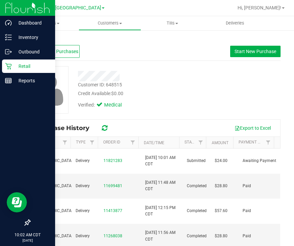
click at [12, 68] on p "Retail" at bounding box center [32, 66] width 40 height 8
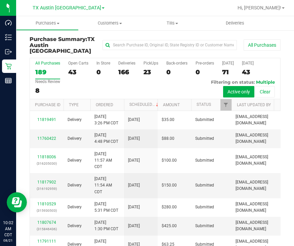
click at [148, 68] on div "23" at bounding box center [151, 72] width 15 height 8
click at [0, 0] on input "PickUps 23" at bounding box center [0, 0] width 0 height 0
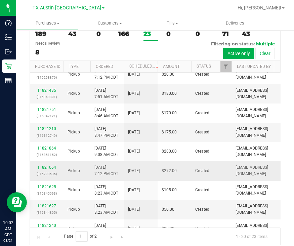
scroll to position [236, 0]
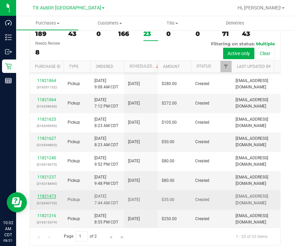
click at [50, 194] on link "11821473" at bounding box center [46, 196] width 19 height 5
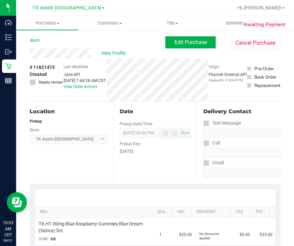
click at [58, 47] on div "Back Edit Purchase Cancel Purchase" at bounding box center [155, 42] width 251 height 12
click at [187, 42] on span "Edit Purchase" at bounding box center [191, 42] width 33 height 6
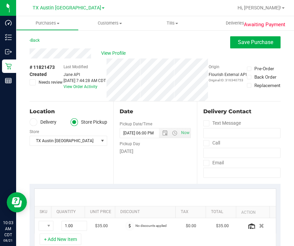
click at [42, 124] on label "Delivery" at bounding box center [43, 122] width 27 height 8
click at [0, 0] on input "Delivery" at bounding box center [0, 0] width 0 height 0
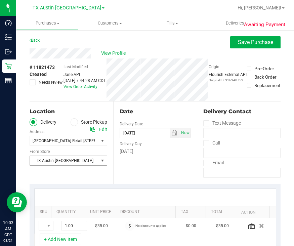
click at [63, 158] on span "TX Austin [GEOGRAPHIC_DATA]" at bounding box center [64, 160] width 69 height 9
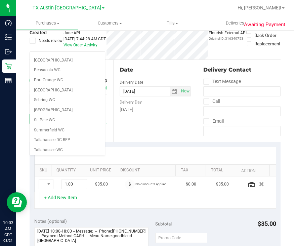
scroll to position [454, 0]
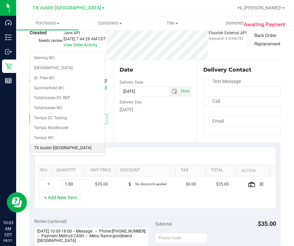
click at [57, 173] on li "TX South-[GEOGRAPHIC_DATA] Retail" at bounding box center [67, 182] width 75 height 19
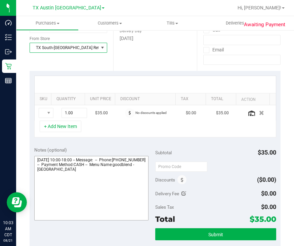
scroll to position [126, 0]
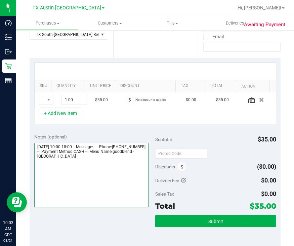
click at [114, 171] on textarea at bounding box center [91, 175] width 114 height 65
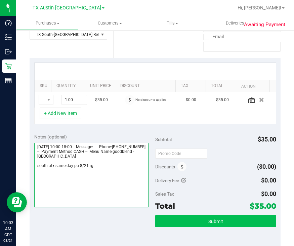
type textarea "[DATE] 10:00-18:00 -- Message: -- Phone:[PHONE_NUMBER] -- Payment Method:CASH -…"
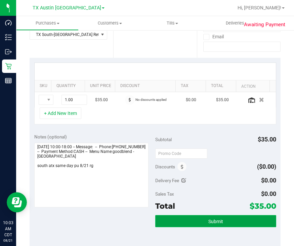
click at [228, 219] on button "Submit" at bounding box center [215, 221] width 121 height 12
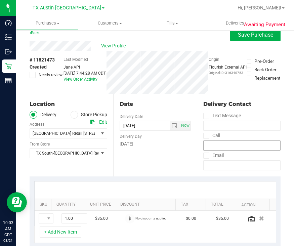
scroll to position [0, 0]
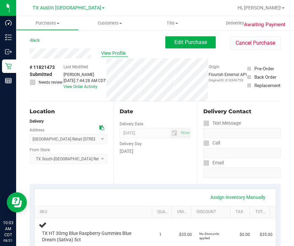
click at [111, 56] on span "View Profile" at bounding box center [114, 53] width 27 height 7
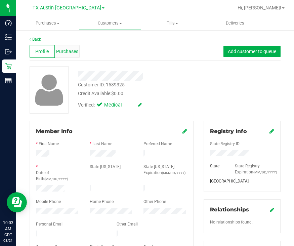
click at [66, 51] on span "Purchases" at bounding box center [67, 51] width 22 height 7
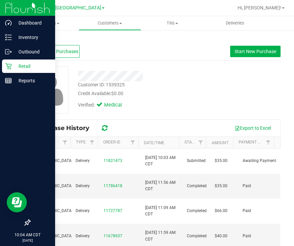
click at [10, 62] on div "Retail" at bounding box center [28, 66] width 53 height 13
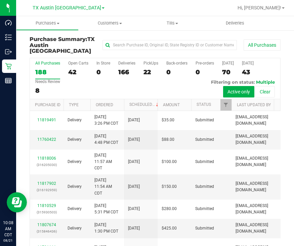
click at [19, 121] on div "Purchase Summary: TX Austin DC All Purchases All Purchases 188 Open Carts 42 In…" at bounding box center [155, 160] width 278 height 261
click at [120, 22] on span "Customers" at bounding box center [110, 23] width 62 height 6
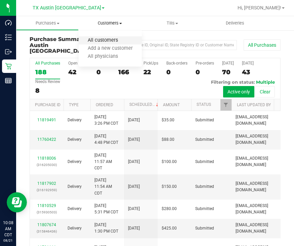
click at [99, 41] on span "All customers" at bounding box center [103, 41] width 48 height 6
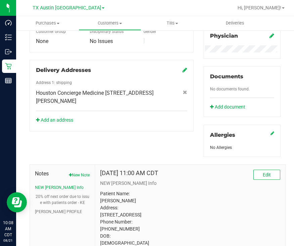
scroll to position [252, 0]
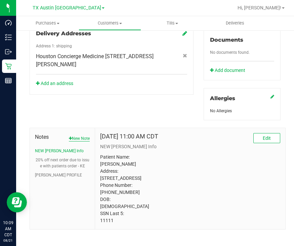
click at [76, 142] on button "New Note" at bounding box center [79, 139] width 21 height 6
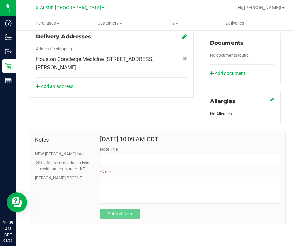
click at [142, 162] on input "Note Title" at bounding box center [190, 159] width 180 height 10
type input "Proof of veteran status needed"
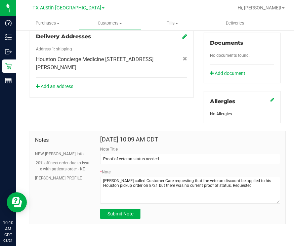
click at [48, 110] on div "Member Info * First Name * Last Name Preferred Name * Date of Birth (MM/DD/YYYY…" at bounding box center [155, 48] width 261 height 353
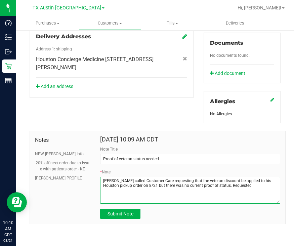
click at [244, 190] on textarea "* Note" at bounding box center [190, 190] width 180 height 27
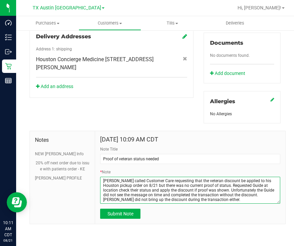
drag, startPoint x: 218, startPoint y: 204, endPoint x: 179, endPoint y: 206, distance: 39.4
click at [179, 204] on textarea "* Note" at bounding box center [190, 190] width 180 height 27
click at [136, 198] on textarea "* Note" at bounding box center [190, 190] width 180 height 27
click at [195, 204] on textarea "* Note" at bounding box center [190, 190] width 180 height 27
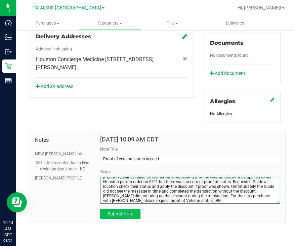
type textarea "[PERSON_NAME] called Customer Care requesting that the veteran discount be appl…"
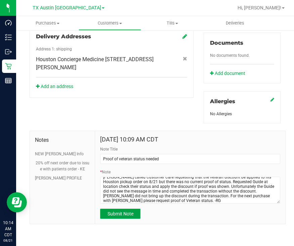
click at [120, 217] on span "Submit Note" at bounding box center [121, 213] width 26 height 5
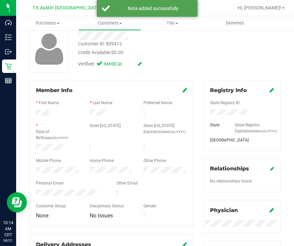
scroll to position [0, 0]
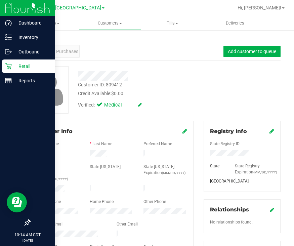
click at [20, 68] on p "Retail" at bounding box center [32, 66] width 40 height 8
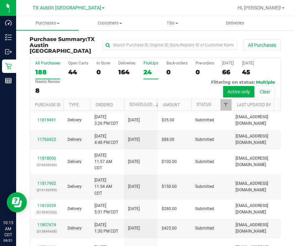
click at [150, 68] on div "24" at bounding box center [151, 72] width 15 height 8
click at [0, 0] on input "PickUps 24" at bounding box center [0, 0] width 0 height 0
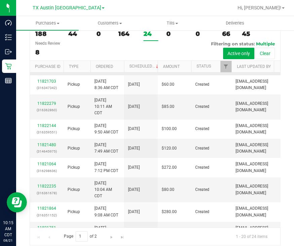
scroll to position [255, 0]
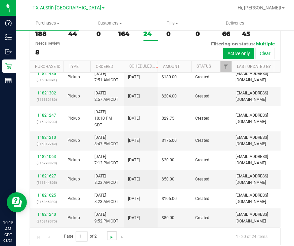
click at [111, 235] on span "Go to the next page" at bounding box center [111, 237] width 5 height 5
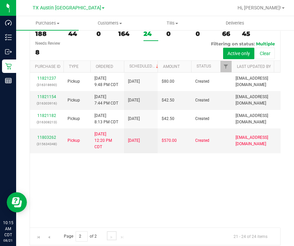
scroll to position [0, 0]
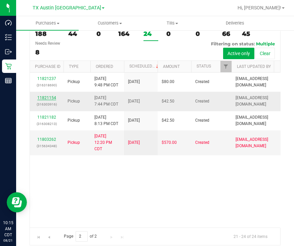
click at [46, 96] on link "11821154" at bounding box center [46, 98] width 19 height 5
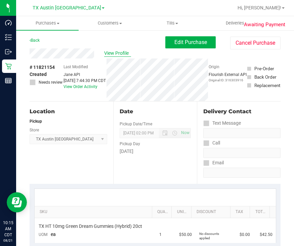
click at [120, 55] on span "View Profile" at bounding box center [117, 53] width 27 height 7
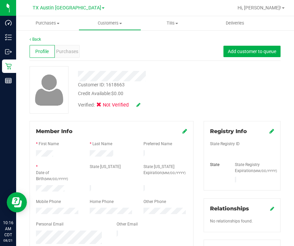
click at [138, 105] on icon at bounding box center [139, 105] width 4 height 5
click at [107, 106] on span "Medical" at bounding box center [116, 106] width 19 height 7
click at [0, 0] on input "Medical" at bounding box center [0, 0] width 0 height 0
click at [148, 105] on icon at bounding box center [147, 105] width 5 height 5
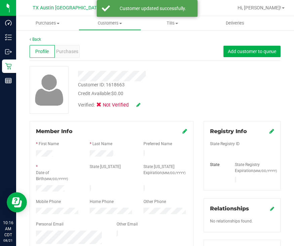
click at [270, 132] on icon at bounding box center [272, 131] width 5 height 5
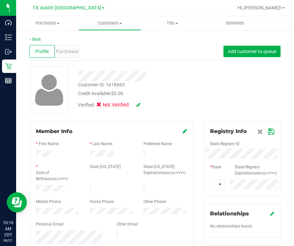
click at [269, 134] on icon at bounding box center [272, 131] width 6 height 5
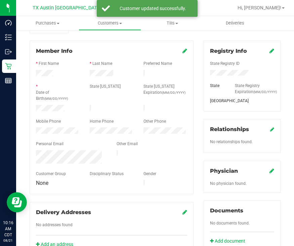
scroll to position [84, 0]
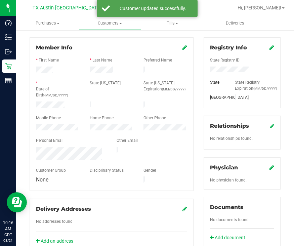
click at [270, 170] on icon at bounding box center [272, 167] width 5 height 5
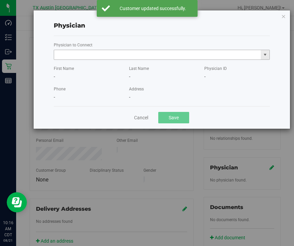
click at [165, 58] on input "text" at bounding box center [157, 54] width 207 height 9
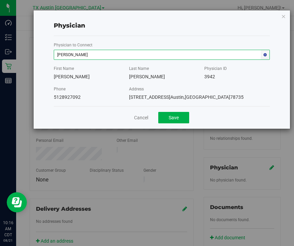
type input "[PERSON_NAME]"
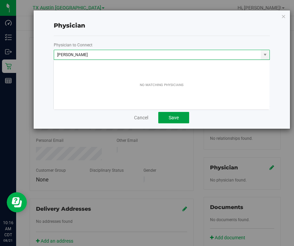
click at [158, 112] on button "Save" at bounding box center [173, 117] width 31 height 11
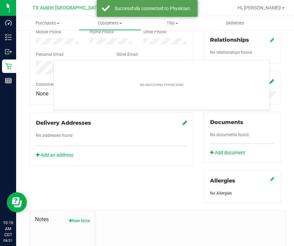
scroll to position [210, 0]
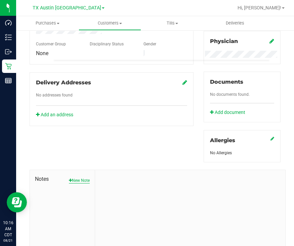
click at [77, 184] on button "New Note" at bounding box center [79, 181] width 21 height 6
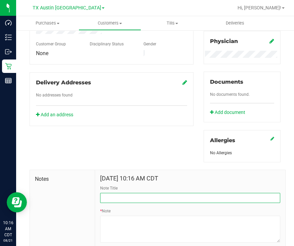
click at [128, 203] on input "Note Title" at bounding box center [190, 198] width 180 height 10
type input "[PERSON_NAME] Info"
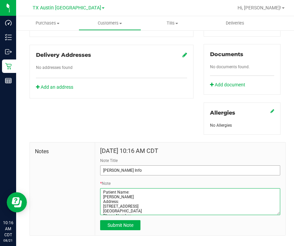
scroll to position [255, 0]
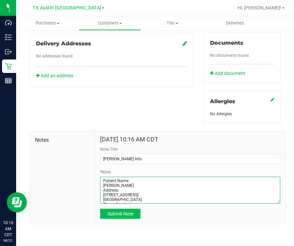
type textarea "Patient Name: [PERSON_NAME] Address: [STREET_ADDRESS] [GEOGRAPHIC_DATA] Phone N…"
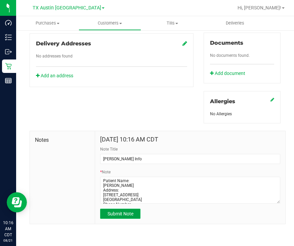
click at [120, 216] on span "Submit Note" at bounding box center [121, 213] width 26 height 5
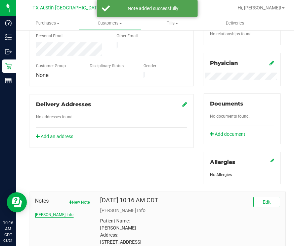
scroll to position [0, 0]
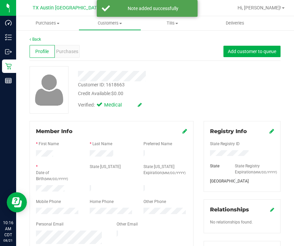
click at [137, 59] on div "Profile Purchases Add customer to queue" at bounding box center [155, 51] width 251 height 19
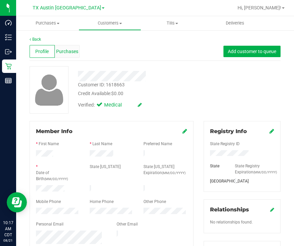
click at [67, 51] on span "Purchases" at bounding box center [67, 51] width 22 height 7
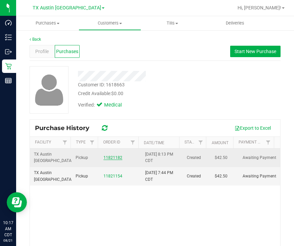
click at [105, 158] on link "11821182" at bounding box center [113, 157] width 19 height 5
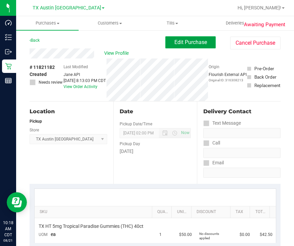
click at [185, 44] on span "Edit Purchase" at bounding box center [191, 42] width 33 height 6
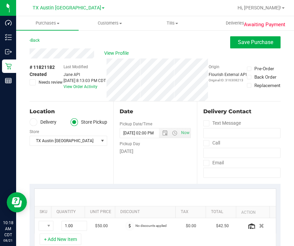
click at [42, 83] on span "Needs review" at bounding box center [51, 82] width 24 height 6
click at [0, 0] on input "Needs review" at bounding box center [0, 0] width 0 height 0
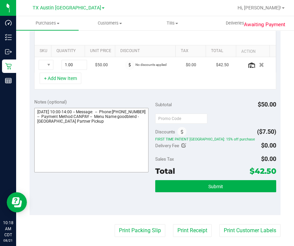
scroll to position [168, 0]
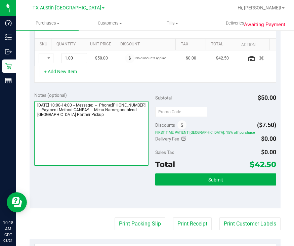
click at [120, 132] on textarea at bounding box center [91, 133] width 114 height 65
type textarea "[DATE] 10:00-14:00 -- Message: -- Phone:[PHONE_NUMBER] -- Payment Method:CANPAY…"
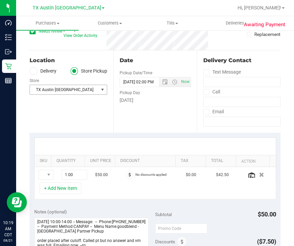
scroll to position [0, 0]
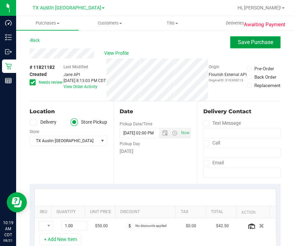
click at [238, 41] on span "Save Purchase" at bounding box center [255, 42] width 35 height 6
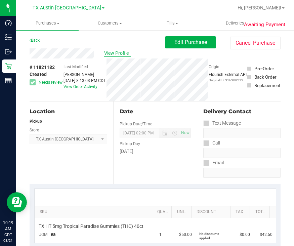
click at [118, 52] on span "View Profile" at bounding box center [117, 53] width 27 height 7
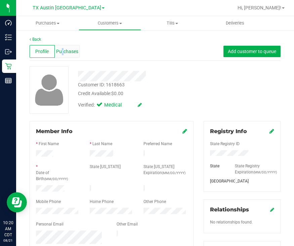
click at [62, 50] on span "Purchases" at bounding box center [67, 51] width 22 height 7
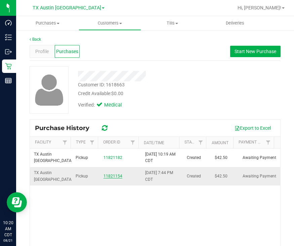
click at [114, 178] on link "11821154" at bounding box center [113, 176] width 19 height 5
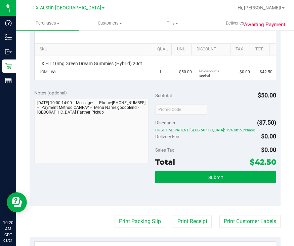
scroll to position [168, 0]
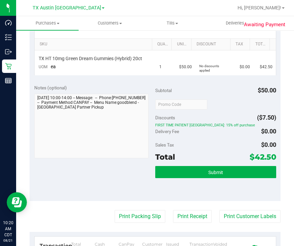
click at [195, 96] on div "Subtotal $50.00 Discounts ($7.50) FIRST TIME PATIENT TX: 15% off purchase Deliv…" at bounding box center [215, 140] width 121 height 112
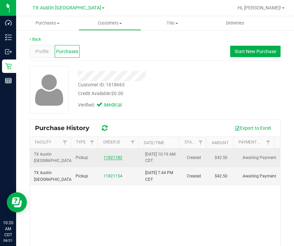
click at [113, 156] on link "11821182" at bounding box center [113, 157] width 19 height 5
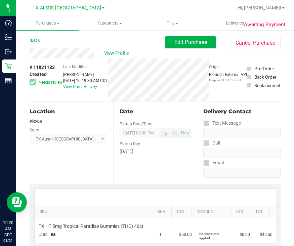
click at [115, 119] on div "Date Pickup Date/Time [DATE] Now [DATE] 02:00 PM Now Pickup Day [DATE]" at bounding box center [155, 143] width 84 height 82
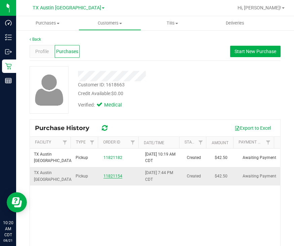
click at [110, 177] on link "11821154" at bounding box center [113, 176] width 19 height 5
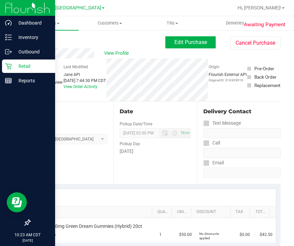
click at [17, 68] on p "Retail" at bounding box center [32, 66] width 40 height 8
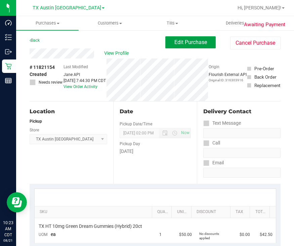
drag, startPoint x: 172, startPoint y: 44, endPoint x: 102, endPoint y: 49, distance: 69.8
click at [175, 44] on span "Edit Purchase" at bounding box center [191, 42] width 33 height 6
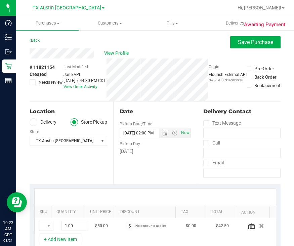
click at [33, 82] on icon at bounding box center [33, 82] width 4 height 0
click at [0, 0] on input "Needs review" at bounding box center [0, 0] width 0 height 0
click at [256, 44] on span "Save Purchase" at bounding box center [255, 42] width 35 height 6
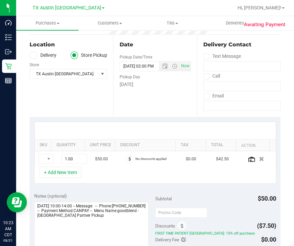
scroll to position [84, 0]
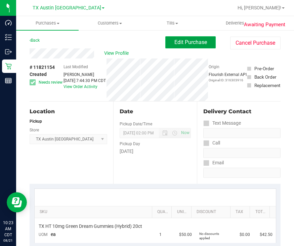
click at [175, 41] on span "Edit Purchase" at bounding box center [191, 42] width 33 height 6
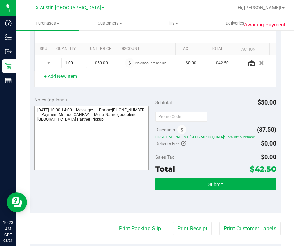
scroll to position [168, 0]
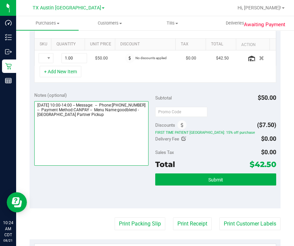
click at [101, 133] on textarea at bounding box center [91, 133] width 114 height 65
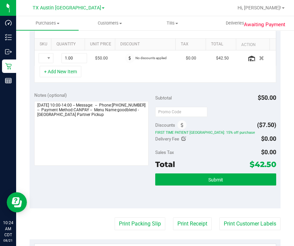
click at [146, 126] on div "Notes (optional)" at bounding box center [94, 129] width 121 height 75
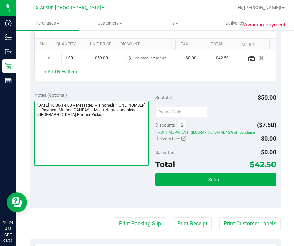
click at [137, 124] on textarea at bounding box center [91, 133] width 114 height 65
paste textarea "Action Required: Order Processing Issue"
click at [128, 138] on textarea at bounding box center [91, 133] width 114 height 65
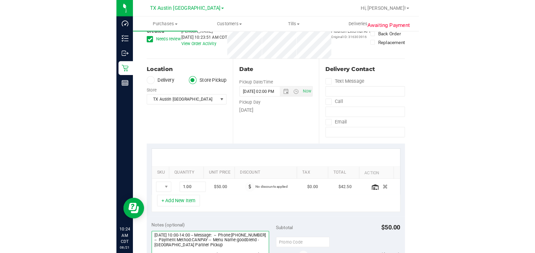
scroll to position [0, 0]
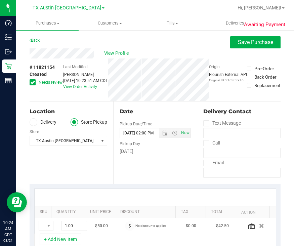
type textarea "[DATE] 10:00-14:00 -- Message: -- Phone:[PHONE_NUMBER] -- Payment Method:CANPAY…"
click at [240, 48] on div "View Profile" at bounding box center [155, 53] width 251 height 10
click at [239, 43] on span "Save Purchase" at bounding box center [255, 42] width 35 height 6
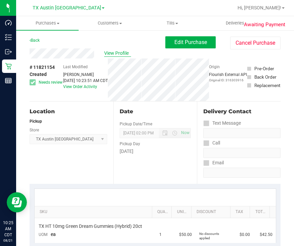
click at [107, 56] on span "View Profile" at bounding box center [117, 53] width 27 height 7
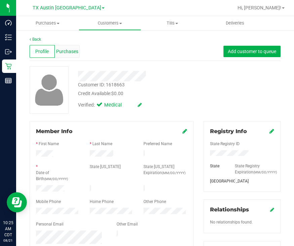
click at [64, 49] on span "Purchases" at bounding box center [67, 51] width 22 height 7
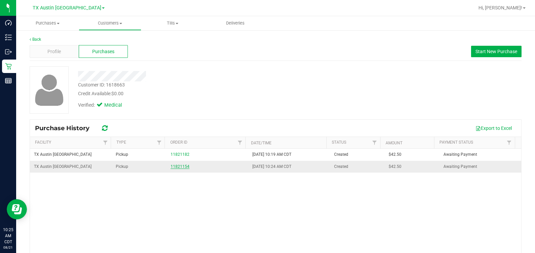
click at [180, 167] on link "11821154" at bounding box center [180, 166] width 19 height 5
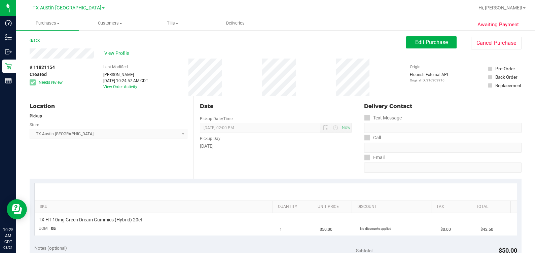
click at [183, 158] on div "Location Pickup Store [GEOGRAPHIC_DATA] [GEOGRAPHIC_DATA] [GEOGRAPHIC_DATA] Sel…" at bounding box center [112, 137] width 164 height 82
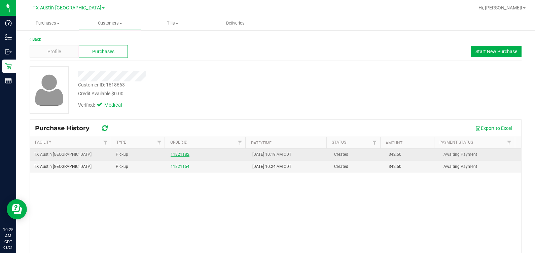
click at [181, 153] on link "11821182" at bounding box center [180, 154] width 19 height 5
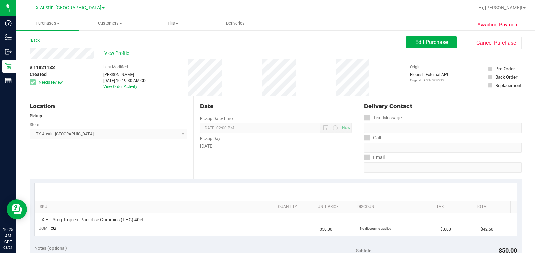
scroll to position [84, 0]
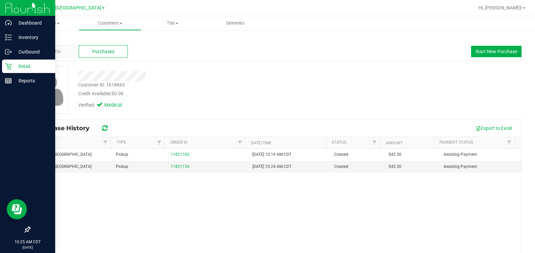
click at [13, 66] on p "Retail" at bounding box center [32, 66] width 40 height 8
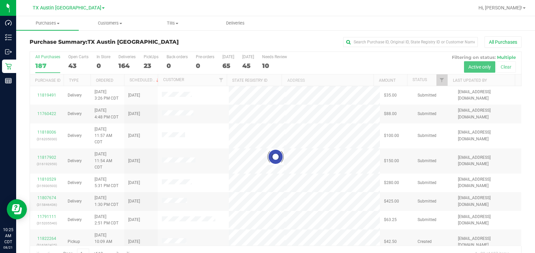
click at [149, 60] on div at bounding box center [275, 157] width 491 height 210
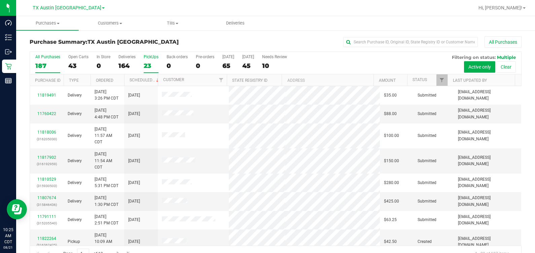
click at [148, 67] on div "23" at bounding box center [151, 66] width 15 height 8
click at [0, 0] on input "PickUps 23" at bounding box center [0, 0] width 0 height 0
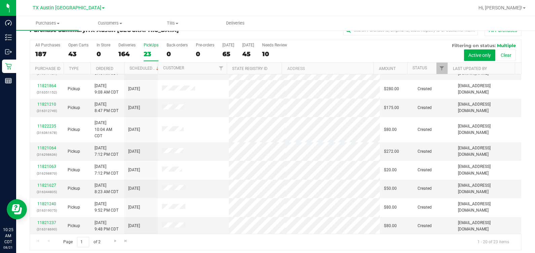
scroll to position [15, 0]
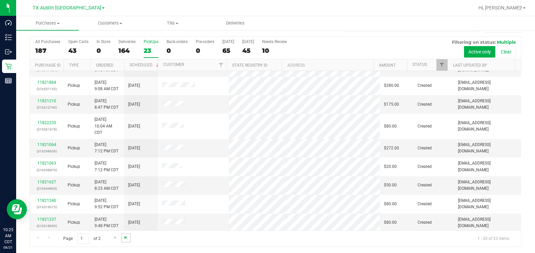
click at [123, 240] on span "Go to the last page" at bounding box center [125, 237] width 5 height 5
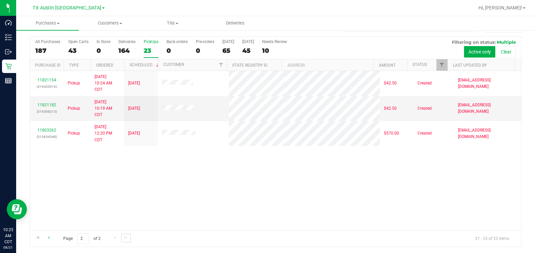
scroll to position [0, 0]
click at [48, 237] on span "Go to the previous page" at bounding box center [48, 237] width 5 height 5
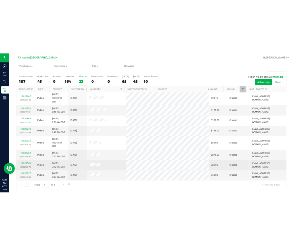
scroll to position [238, 0]
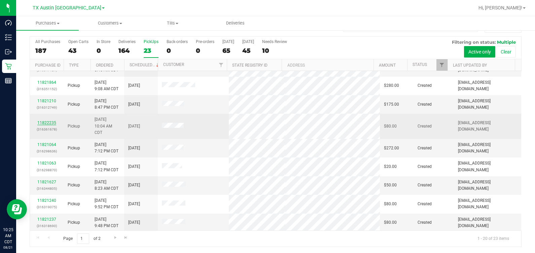
click at [40, 121] on link "11822235" at bounding box center [46, 122] width 19 height 5
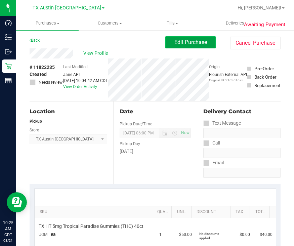
click at [166, 38] on button "Edit Purchase" at bounding box center [191, 42] width 50 height 12
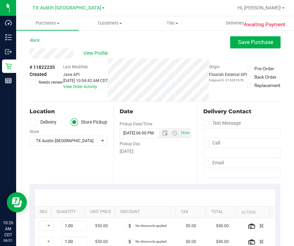
click at [40, 122] on label "Delivery" at bounding box center [43, 122] width 27 height 8
click at [0, 0] on input "Delivery" at bounding box center [0, 0] width 0 height 0
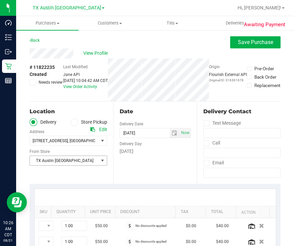
click at [84, 162] on span "TX Austin [GEOGRAPHIC_DATA]" at bounding box center [64, 160] width 69 height 9
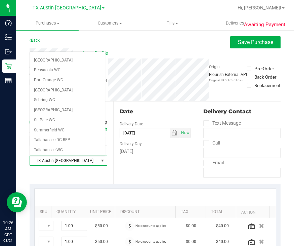
scroll to position [454, 0]
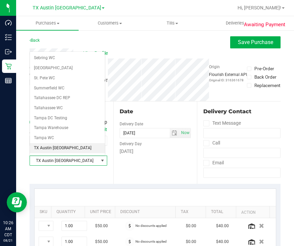
click at [57, 173] on li "TX South-[GEOGRAPHIC_DATA] Retail" at bounding box center [67, 182] width 75 height 19
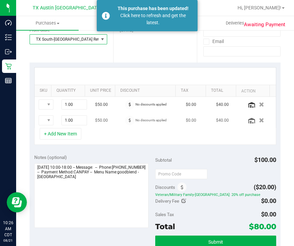
scroll to position [168, 0]
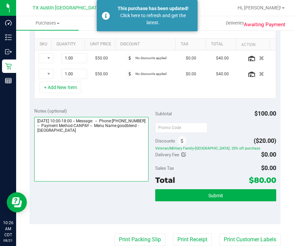
click at [135, 149] on textarea at bounding box center [91, 149] width 114 height 65
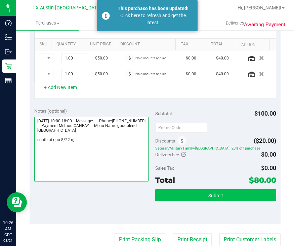
type textarea "[DATE] 10:00-18:00 -- Message: -- Phone:[PHONE_NUMBER] -- Payment Method:CANPAY…"
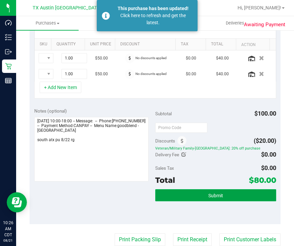
click at [179, 192] on button "Submit" at bounding box center [215, 195] width 121 height 12
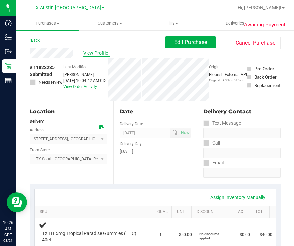
click at [96, 55] on span "View Profile" at bounding box center [96, 53] width 27 height 7
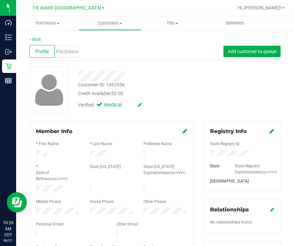
scroll to position [84, 0]
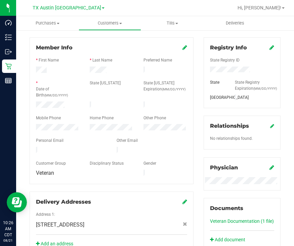
click at [32, 149] on div at bounding box center [71, 151] width 81 height 8
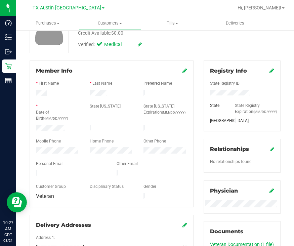
scroll to position [0, 0]
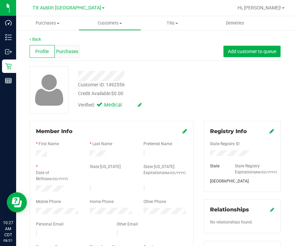
click at [57, 50] on span "Purchases" at bounding box center [67, 51] width 22 height 7
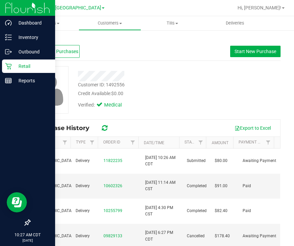
click at [11, 63] on icon at bounding box center [8, 66] width 7 height 7
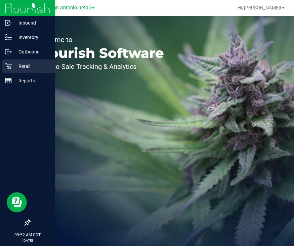
click at [25, 68] on p "Retail" at bounding box center [32, 66] width 40 height 8
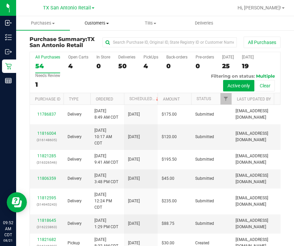
click at [101, 23] on span "Customers" at bounding box center [96, 23] width 53 height 6
click at [98, 40] on span "All customers" at bounding box center [94, 41] width 48 height 6
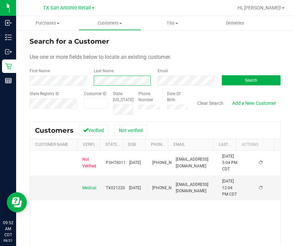
scroll to position [42, 0]
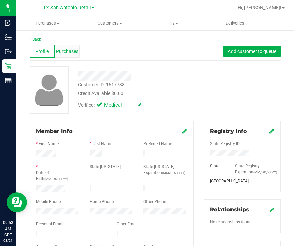
click at [76, 56] on div "Purchases" at bounding box center [67, 51] width 25 height 13
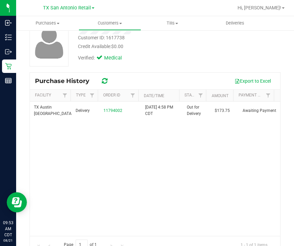
scroll to position [47, 0]
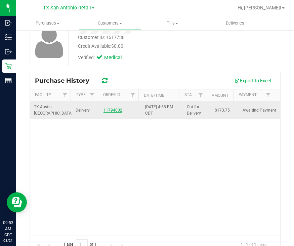
click at [112, 108] on link "11794002" at bounding box center [113, 110] width 19 height 5
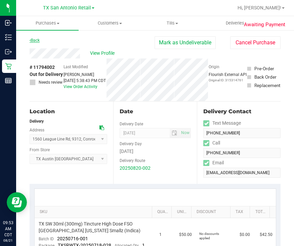
click at [41, 38] on div "Back Mark as Undeliverable Cancel Purchase" at bounding box center [155, 42] width 251 height 12
click at [39, 40] on link "Back" at bounding box center [35, 40] width 10 height 5
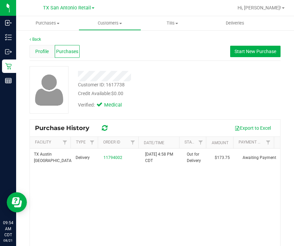
click at [36, 49] on span "Profile" at bounding box center [41, 51] width 13 height 7
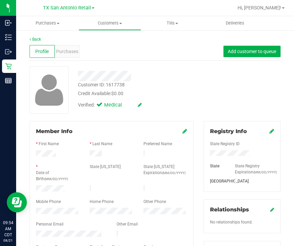
scroll to position [84, 0]
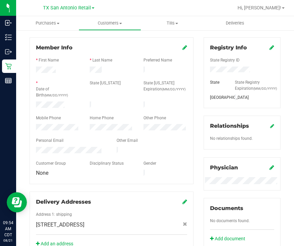
click at [183, 46] on icon at bounding box center [185, 47] width 5 height 5
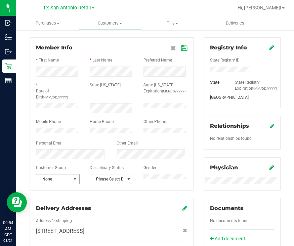
click at [54, 184] on span "None" at bounding box center [53, 179] width 35 height 9
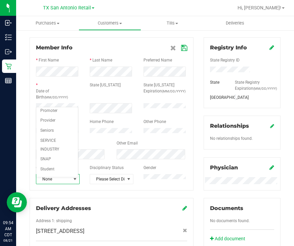
scroll to position [98, 0]
click at [49, 151] on li "SNAP" at bounding box center [57, 150] width 42 height 10
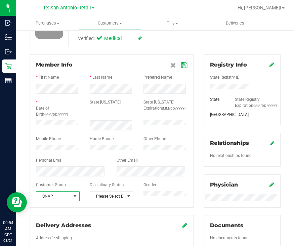
scroll to position [42, 0]
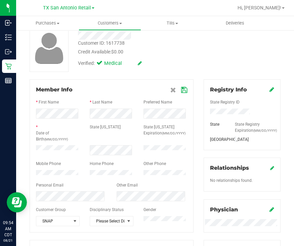
click at [181, 92] on icon at bounding box center [184, 89] width 6 height 5
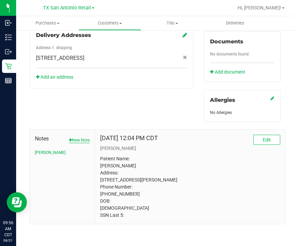
click at [74, 137] on button "New Note" at bounding box center [79, 140] width 21 height 6
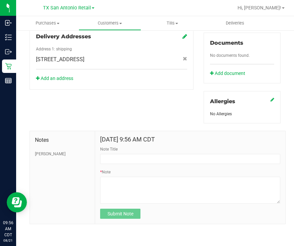
scroll to position [256, 0]
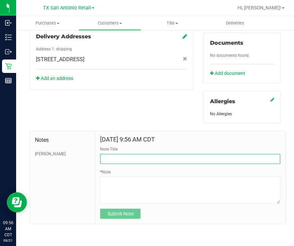
click at [147, 154] on input "Note Title" at bounding box center [190, 159] width 180 height 10
type input "Snap award letter shown to driver"
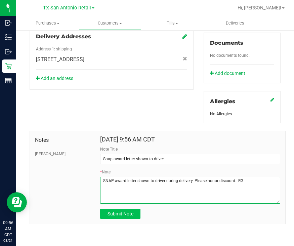
type textarea "SNAP award letter shown to driver during delivery. Please honor discount. -RG"
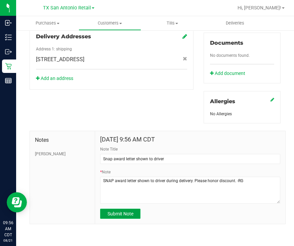
click at [117, 213] on span "Submit Note" at bounding box center [121, 213] width 26 height 5
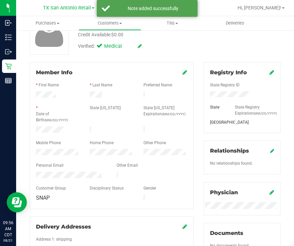
scroll to position [0, 0]
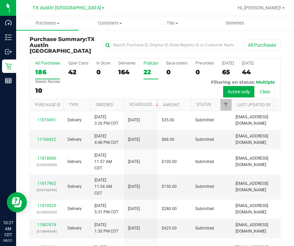
click at [150, 68] on div "22" at bounding box center [151, 72] width 15 height 8
click at [0, 0] on input "PickUps 22" at bounding box center [0, 0] width 0 height 0
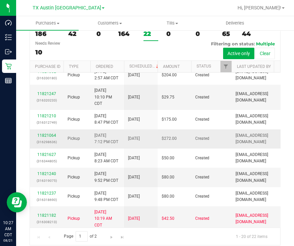
scroll to position [255, 0]
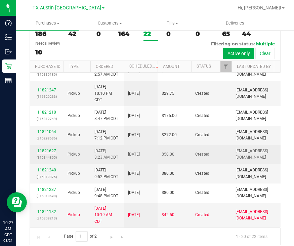
click at [47, 149] on link "11821627" at bounding box center [46, 151] width 19 height 5
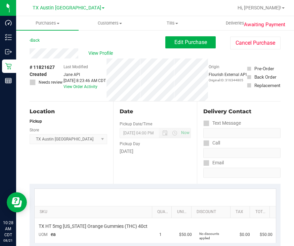
click at [192, 49] on div "View Profile # 11821627 Created Needs review Last Modified Jane API Aug 21, 202…" at bounding box center [155, 74] width 251 height 53
click at [188, 45] on span "Edit Purchase" at bounding box center [191, 42] width 33 height 6
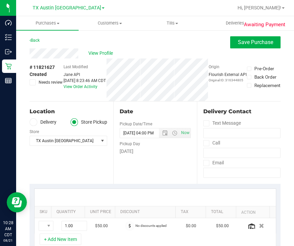
click at [38, 124] on label "Delivery" at bounding box center [43, 122] width 27 height 8
click at [0, 0] on input "Delivery" at bounding box center [0, 0] width 0 height 0
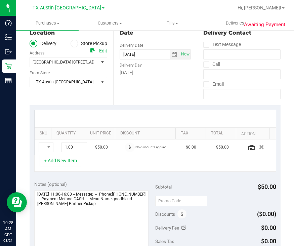
scroll to position [126, 0]
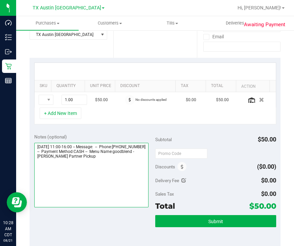
click at [138, 166] on textarea at bounding box center [91, 175] width 114 height 65
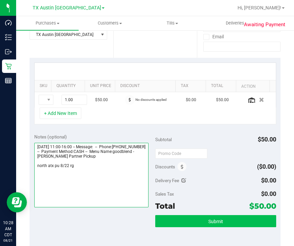
type textarea "Friday 08/22/2025 11:00-16:00 -- Message: -- Phone:5128001134 -- Payment Method…"
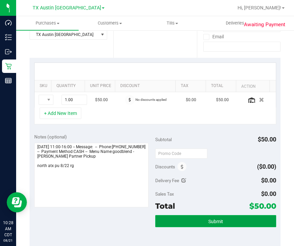
click at [209, 217] on button "Submit" at bounding box center [215, 221] width 121 height 12
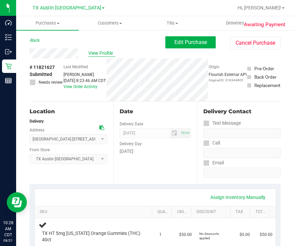
click at [101, 50] on span "View Profile" at bounding box center [102, 53] width 27 height 7
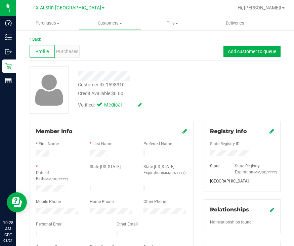
click at [36, 231] on div at bounding box center [71, 235] width 81 height 8
click at [67, 55] on div "Purchases" at bounding box center [67, 51] width 25 height 13
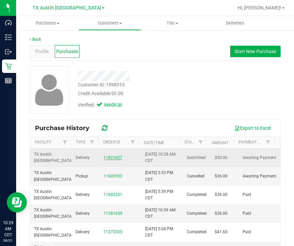
click at [113, 157] on link "11821627" at bounding box center [113, 157] width 19 height 5
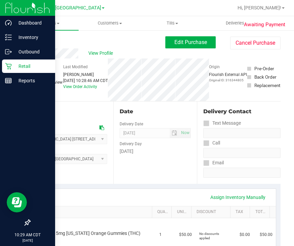
click at [11, 62] on div "Retail" at bounding box center [28, 66] width 53 height 13
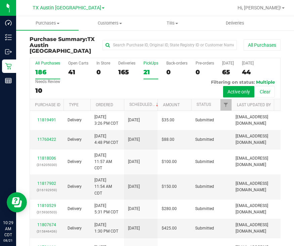
click at [150, 61] on label "PickUps 21" at bounding box center [151, 70] width 15 height 19
click at [0, 0] on input "PickUps 21" at bounding box center [0, 0] width 0 height 0
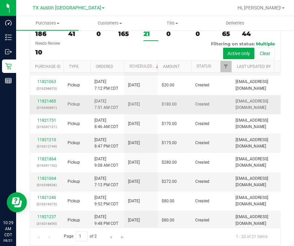
scroll to position [210, 0]
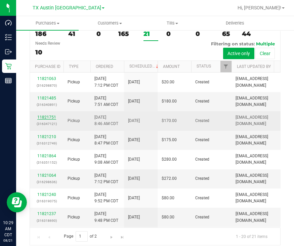
click at [43, 115] on link "11821751" at bounding box center [46, 117] width 19 height 5
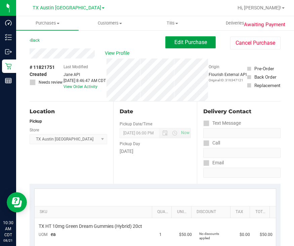
click at [201, 41] on span "Edit Purchase" at bounding box center [191, 42] width 33 height 6
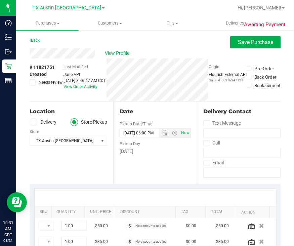
click at [44, 120] on label "Delivery" at bounding box center [43, 122] width 27 height 8
click at [0, 0] on input "Delivery" at bounding box center [0, 0] width 0 height 0
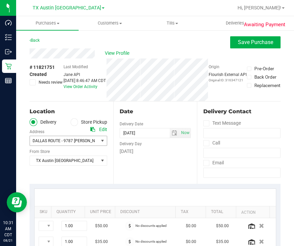
click at [71, 139] on span "DALLAS ROUTE - 9787 Knight Ln , Frisco , TX 75035" at bounding box center [62, 140] width 65 height 9
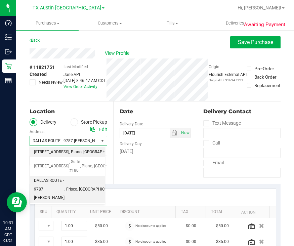
click at [82, 150] on span ", [GEOGRAPHIC_DATA]" at bounding box center [102, 152] width 40 height 9
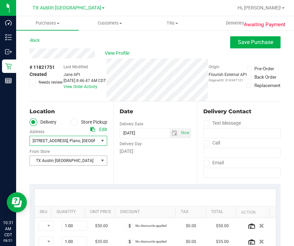
click at [79, 159] on span "TX Austin [GEOGRAPHIC_DATA]" at bounding box center [64, 160] width 69 height 9
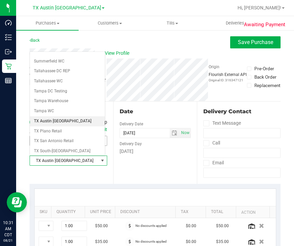
scroll to position [482, 0]
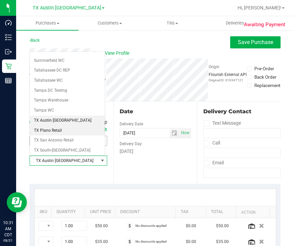
click at [53, 126] on li "TX Plano Retail" at bounding box center [67, 131] width 75 height 10
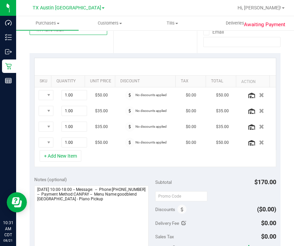
scroll to position [210, 0]
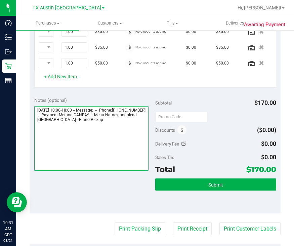
click at [123, 129] on textarea at bounding box center [91, 138] width 114 height 65
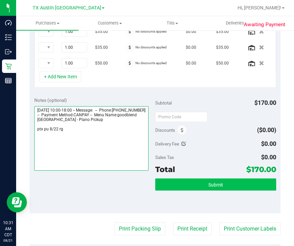
type textarea "Friday 08/22/2025 10:00-18:00 -- Message: -- Phone:9046577555 -- Payment Method…"
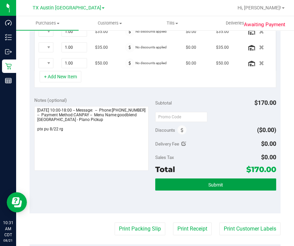
click at [236, 180] on button "Submit" at bounding box center [215, 185] width 121 height 12
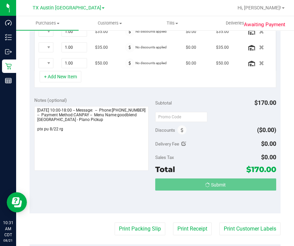
scroll to position [200, 0]
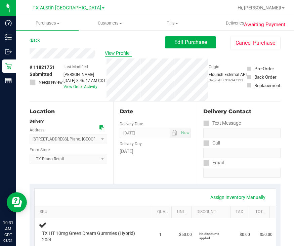
click at [117, 53] on span "View Profile" at bounding box center [118, 53] width 27 height 7
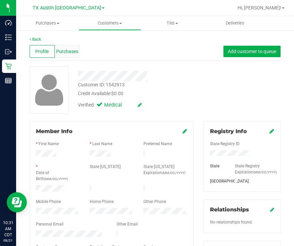
click at [63, 55] on div "Purchases" at bounding box center [67, 51] width 25 height 13
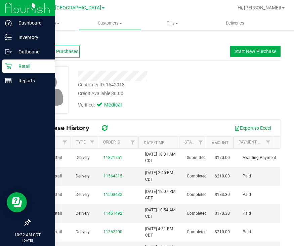
drag, startPoint x: 10, startPoint y: 67, endPoint x: 32, endPoint y: 68, distance: 21.2
click at [10, 67] on icon at bounding box center [8, 66] width 6 height 6
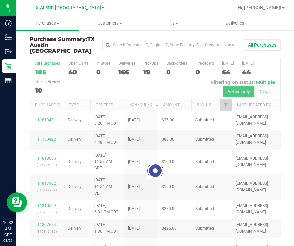
click at [145, 67] on div at bounding box center [155, 170] width 251 height 225
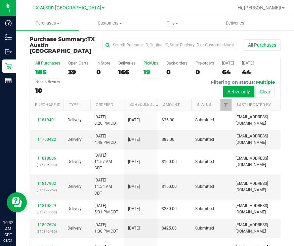
click at [147, 68] on div "19" at bounding box center [151, 72] width 15 height 8
click at [0, 0] on input "PickUps 19" at bounding box center [0, 0] width 0 height 0
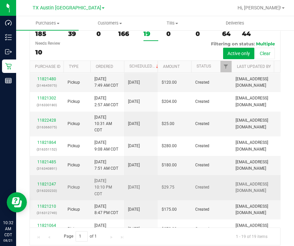
scroll to position [126, 0]
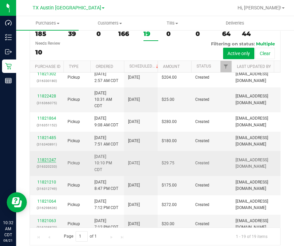
click at [40, 158] on link "11821247" at bounding box center [46, 160] width 19 height 5
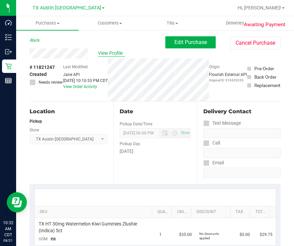
click at [105, 55] on span "View Profile" at bounding box center [111, 53] width 27 height 7
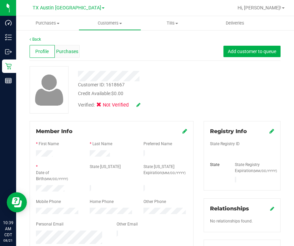
click at [66, 52] on span "Purchases" at bounding box center [67, 51] width 22 height 7
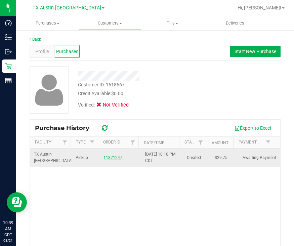
click at [111, 157] on link "11821247" at bounding box center [113, 157] width 19 height 5
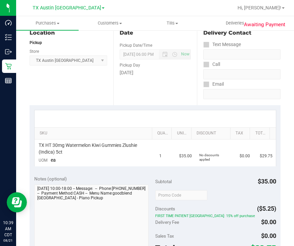
scroll to position [126, 0]
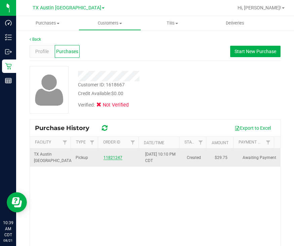
click at [104, 155] on link "11821247" at bounding box center [113, 157] width 19 height 5
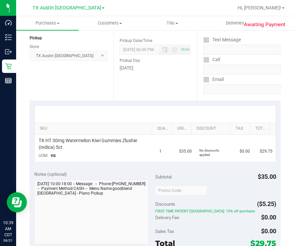
scroll to position [84, 0]
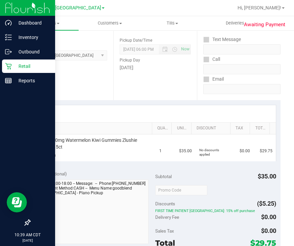
click at [12, 64] on p "Retail" at bounding box center [32, 66] width 40 height 8
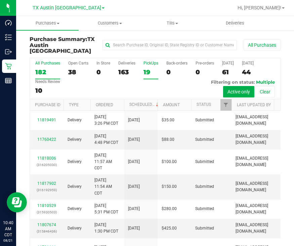
click at [145, 61] on label "PickUps 19" at bounding box center [151, 70] width 15 height 19
click at [0, 0] on input "PickUps 19" at bounding box center [0, 0] width 0 height 0
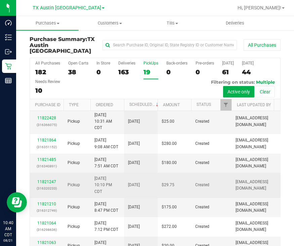
scroll to position [126, 0]
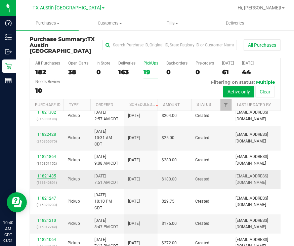
click at [50, 174] on link "11821485" at bounding box center [46, 176] width 19 height 5
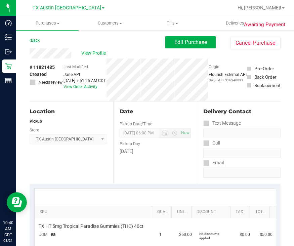
click at [59, 48] on div "Back Edit Purchase Cancel Purchase" at bounding box center [155, 42] width 251 height 12
click at [192, 41] on span "Edit Purchase" at bounding box center [191, 42] width 33 height 6
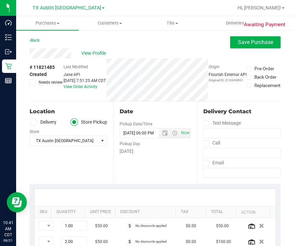
click at [37, 124] on label "Delivery" at bounding box center [43, 122] width 27 height 8
click at [0, 0] on input "Delivery" at bounding box center [0, 0] width 0 height 0
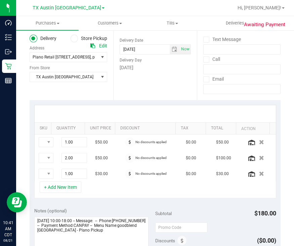
scroll to position [83, 0]
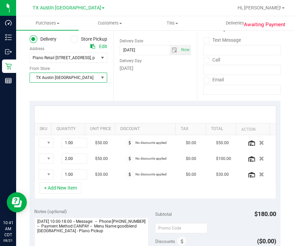
click at [73, 73] on span "TX Austin [GEOGRAPHIC_DATA]" at bounding box center [64, 77] width 69 height 9
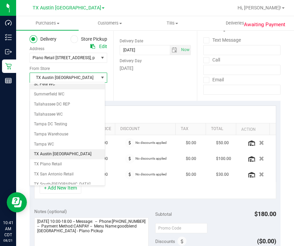
scroll to position [479, 0]
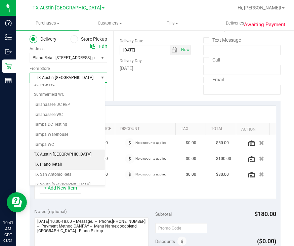
click at [64, 160] on li "TX Plano Retail" at bounding box center [67, 165] width 75 height 10
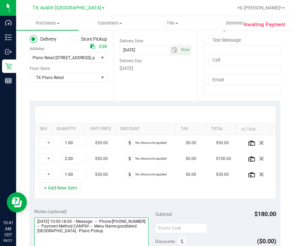
click at [125, 241] on textarea at bounding box center [91, 250] width 114 height 65
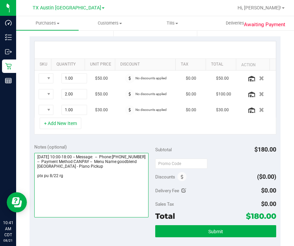
scroll to position [167, 0]
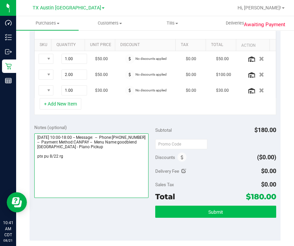
type textarea "Friday 08/22/2025 10:00-18:00 -- Message: -- Phone:9725713769 -- Payment Method…"
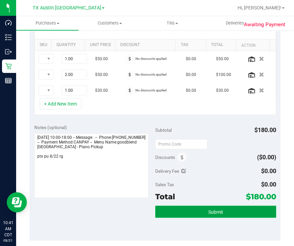
click at [231, 208] on button "Submit" at bounding box center [215, 212] width 121 height 12
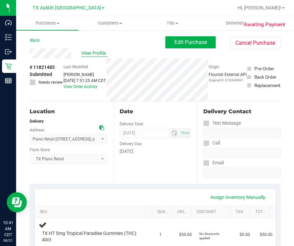
click at [94, 55] on span "View Profile" at bounding box center [94, 53] width 27 height 7
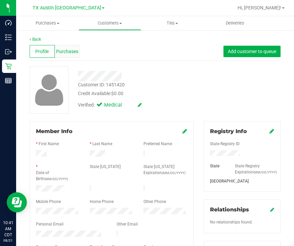
click at [62, 55] on span "Purchases" at bounding box center [67, 51] width 22 height 7
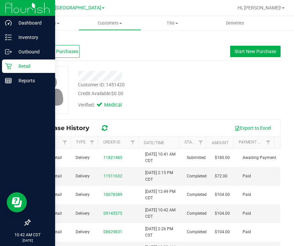
click at [12, 69] on p "Retail" at bounding box center [32, 66] width 40 height 8
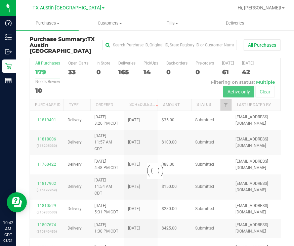
click at [148, 66] on div at bounding box center [155, 170] width 251 height 225
click at [147, 66] on div at bounding box center [155, 170] width 251 height 225
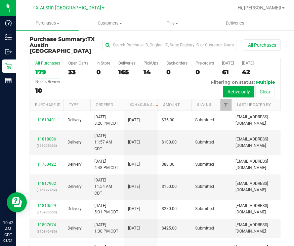
click at [147, 68] on div "14" at bounding box center [151, 72] width 15 height 8
click at [0, 0] on input "PickUps 14" at bounding box center [0, 0] width 0 height 0
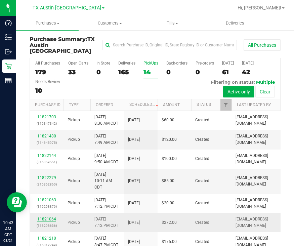
click at [49, 217] on link "11821064" at bounding box center [46, 219] width 19 height 5
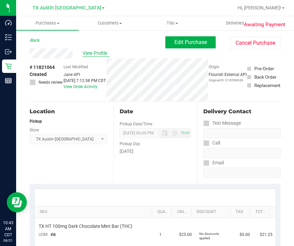
click at [96, 54] on span "View Profile" at bounding box center [96, 53] width 27 height 7
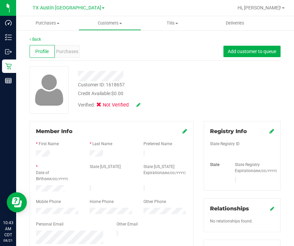
click at [138, 106] on icon at bounding box center [139, 105] width 4 height 5
click at [120, 106] on span "Medical" at bounding box center [116, 106] width 19 height 7
click at [0, 0] on input "Medical" at bounding box center [0, 0] width 0 height 0
click at [146, 106] on icon at bounding box center [147, 105] width 5 height 5
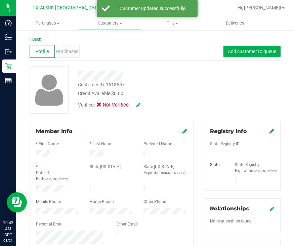
click at [270, 131] on icon at bounding box center [272, 131] width 5 height 5
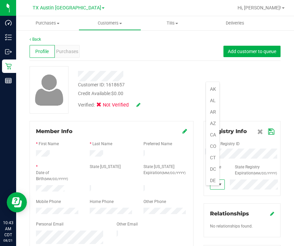
scroll to position [10, 13]
click at [269, 132] on icon at bounding box center [272, 131] width 6 height 5
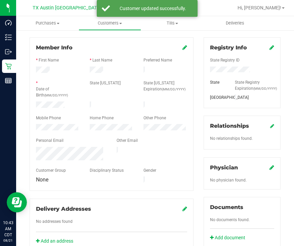
scroll to position [84, 0]
click at [270, 170] on icon at bounding box center [272, 167] width 5 height 5
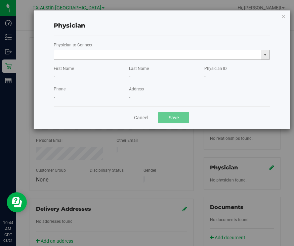
click at [106, 56] on input "text" at bounding box center [157, 54] width 207 height 9
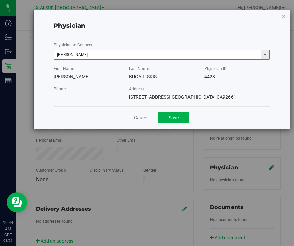
type input "CHERYL-LYNN BUGAILISKIS"
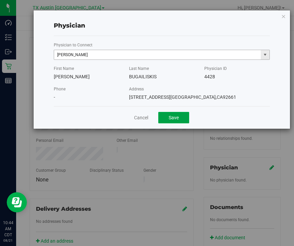
click at [158, 112] on button "Save" at bounding box center [173, 117] width 31 height 11
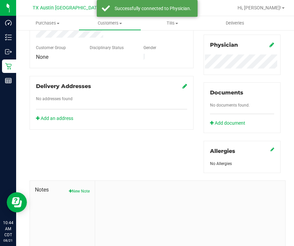
scroll to position [210, 0]
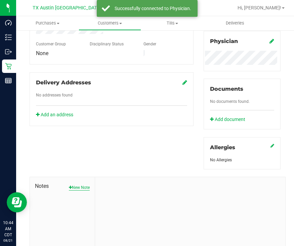
click at [77, 191] on button "New Note" at bounding box center [79, 188] width 21 height 6
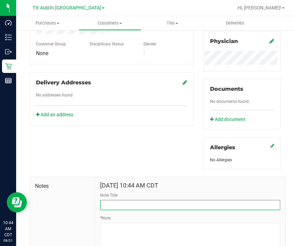
click at [162, 208] on input "Note Title" at bounding box center [190, 205] width 180 height 10
type input "[PERSON_NAME] Info"
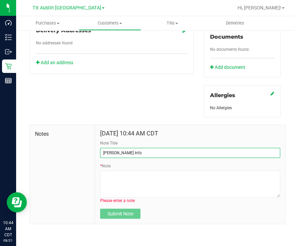
scroll to position [269, 0]
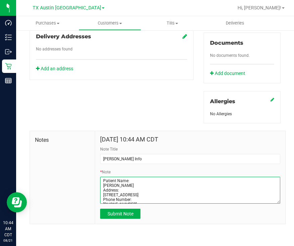
click at [163, 185] on textarea "* Note" at bounding box center [190, 190] width 180 height 27
type textarea "Patient Name: SARAH OWEN Address: 102 WEST GRAND ST WHITEWRIGHT, TX, 75491 Phon…"
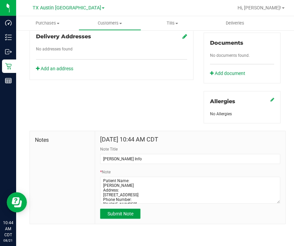
click at [111, 218] on button "Submit Note" at bounding box center [120, 214] width 40 height 10
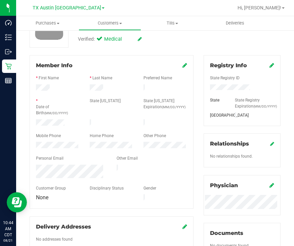
scroll to position [0, 0]
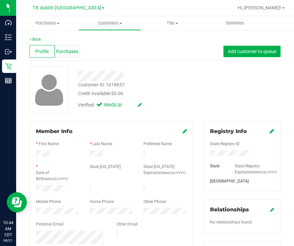
click at [58, 52] on span "Purchases" at bounding box center [67, 51] width 22 height 7
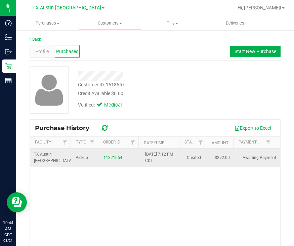
click at [107, 160] on div "11821064" at bounding box center [121, 158] width 34 height 6
click at [105, 155] on link "11821064" at bounding box center [113, 157] width 19 height 5
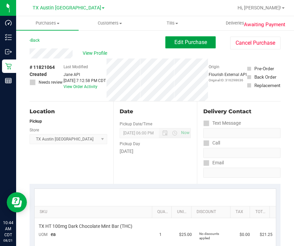
click at [167, 44] on button "Edit Purchase" at bounding box center [191, 42] width 50 height 12
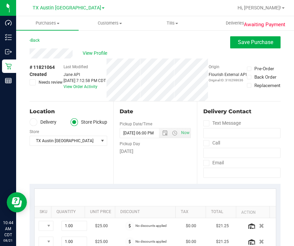
click at [47, 122] on label "Delivery" at bounding box center [43, 122] width 27 height 8
click at [0, 0] on input "Delivery" at bounding box center [0, 0] width 0 height 0
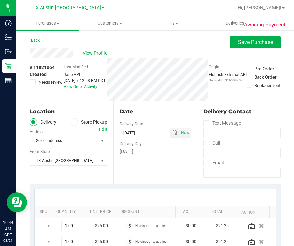
click at [100, 129] on div "Edit" at bounding box center [103, 129] width 8 height 7
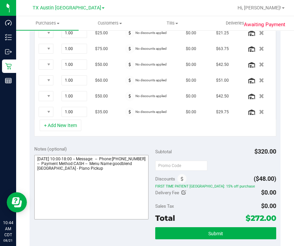
scroll to position [210, 0]
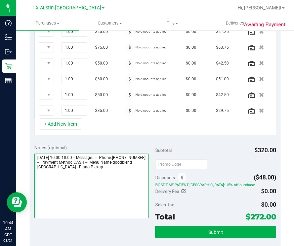
drag, startPoint x: 118, startPoint y: 174, endPoint x: 121, endPoint y: 169, distance: 5.6
click at [117, 173] on textarea at bounding box center [91, 186] width 114 height 65
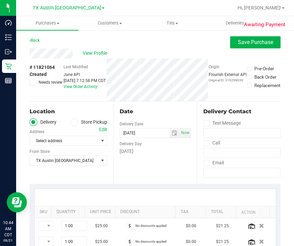
scroll to position [0, 0]
type textarea "Friday 08/22/2025 10:00-18:00 -- Message: -- Phone:7132923119 -- Payment Method…"
click at [99, 129] on div "Edit" at bounding box center [103, 129] width 8 height 7
click at [103, 129] on div "Edit" at bounding box center [103, 129] width 8 height 7
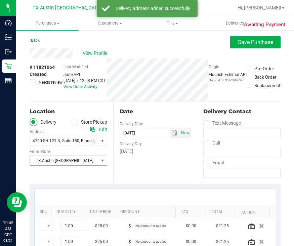
click at [71, 162] on span "TX Austin [GEOGRAPHIC_DATA]" at bounding box center [64, 160] width 69 height 9
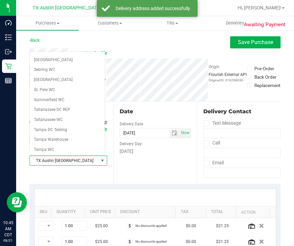
scroll to position [482, 0]
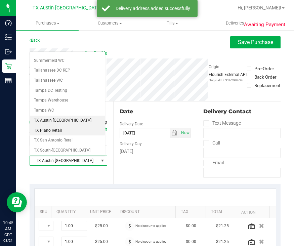
click at [53, 126] on li "TX Plano Retail" at bounding box center [67, 131] width 75 height 10
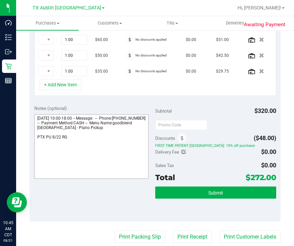
scroll to position [252, 0]
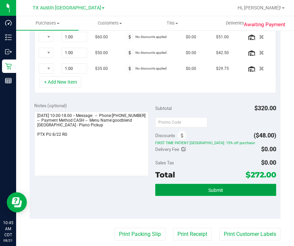
click at [225, 192] on button "Submit" at bounding box center [215, 190] width 121 height 12
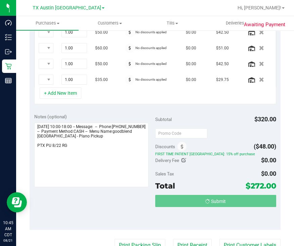
scroll to position [231, 0]
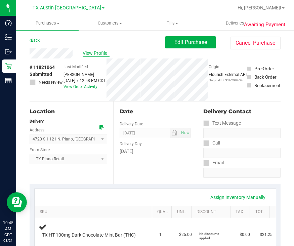
click at [96, 55] on span "View Profile" at bounding box center [96, 53] width 27 height 7
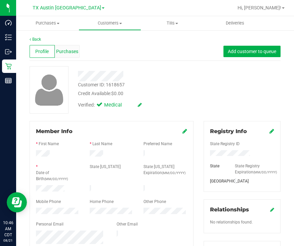
click at [74, 56] on div "Purchases" at bounding box center [67, 51] width 25 height 13
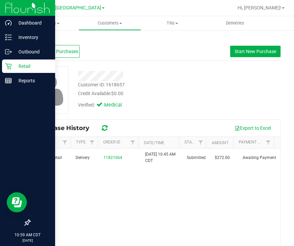
click at [15, 69] on p "Retail" at bounding box center [32, 66] width 40 height 8
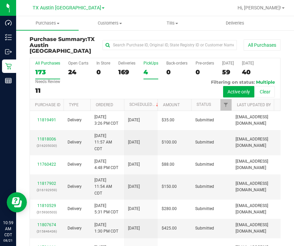
click at [147, 68] on div "4" at bounding box center [151, 72] width 15 height 8
click at [0, 0] on input "PickUps 4" at bounding box center [0, 0] width 0 height 0
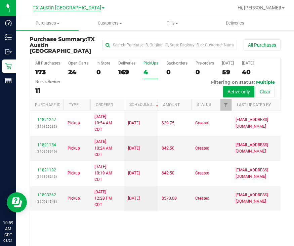
click at [67, 9] on span "TX Austin [GEOGRAPHIC_DATA]" at bounding box center [67, 8] width 69 height 6
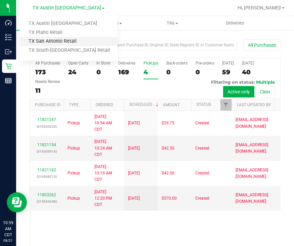
click at [53, 42] on link "TX San Antonio Retail" at bounding box center [69, 41] width 98 height 9
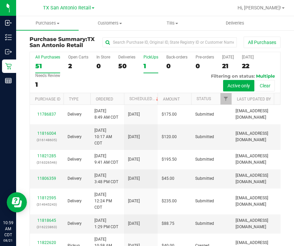
click at [147, 66] on div "1" at bounding box center [151, 66] width 15 height 8
click at [0, 0] on input "PickUps 1" at bounding box center [0, 0] width 0 height 0
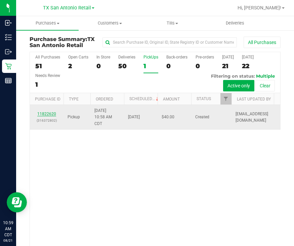
click at [52, 114] on link "11822620" at bounding box center [46, 114] width 19 height 5
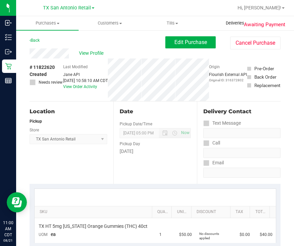
click at [232, 26] on span "Deliveries" at bounding box center [235, 23] width 37 height 6
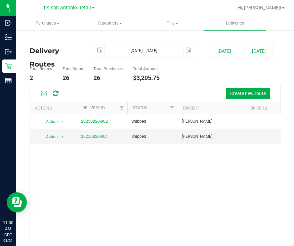
click at [178, 88] on div "Create new route" at bounding box center [171, 93] width 210 height 11
